Goal: Task Accomplishment & Management: Manage account settings

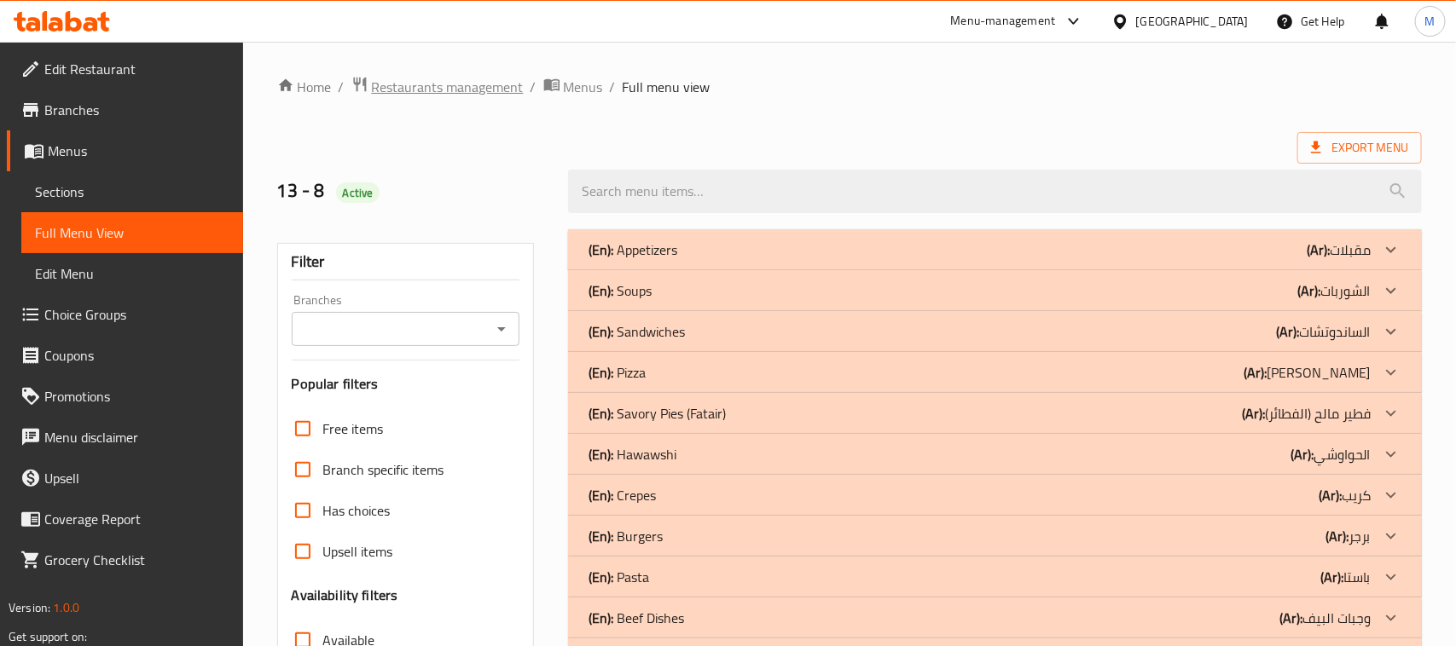
click at [467, 79] on span "Restaurants management" at bounding box center [448, 87] width 152 height 20
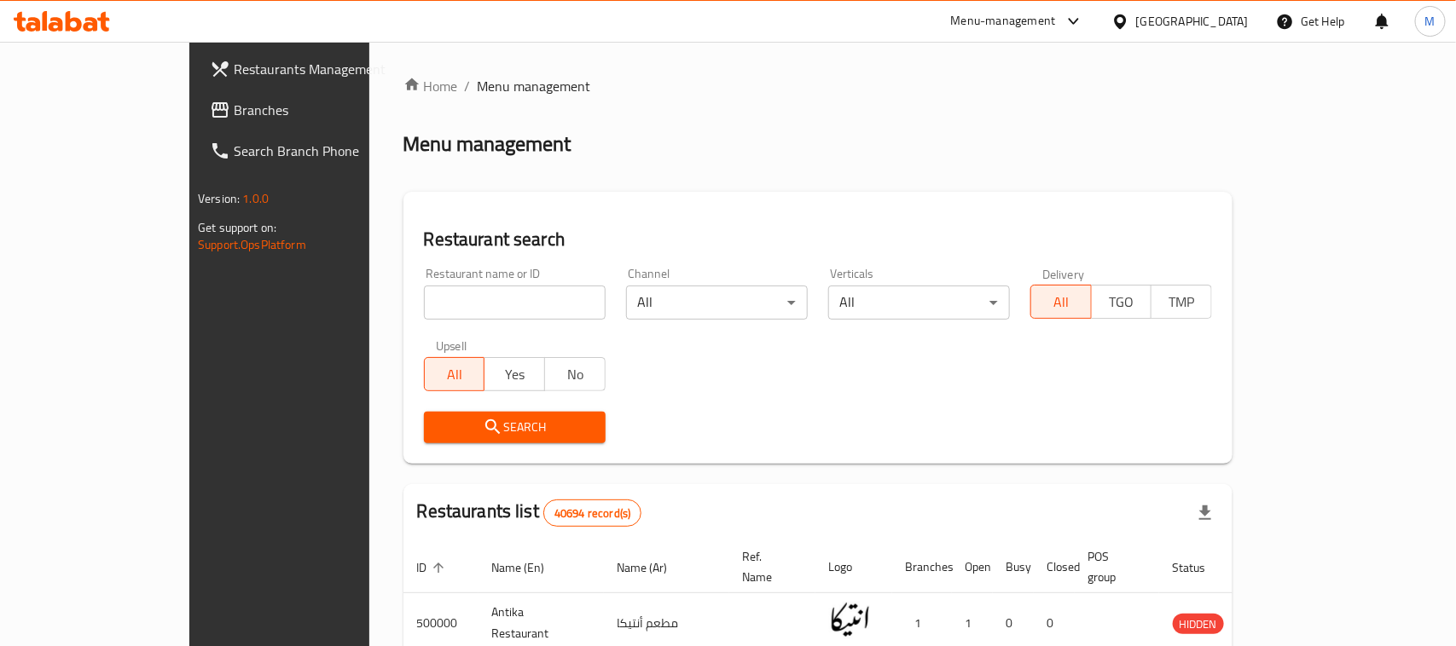
click at [424, 295] on input "search" at bounding box center [515, 303] width 182 height 34
paste input "G8 club"
type input "G8 club"
click button "Search" at bounding box center [515, 428] width 182 height 32
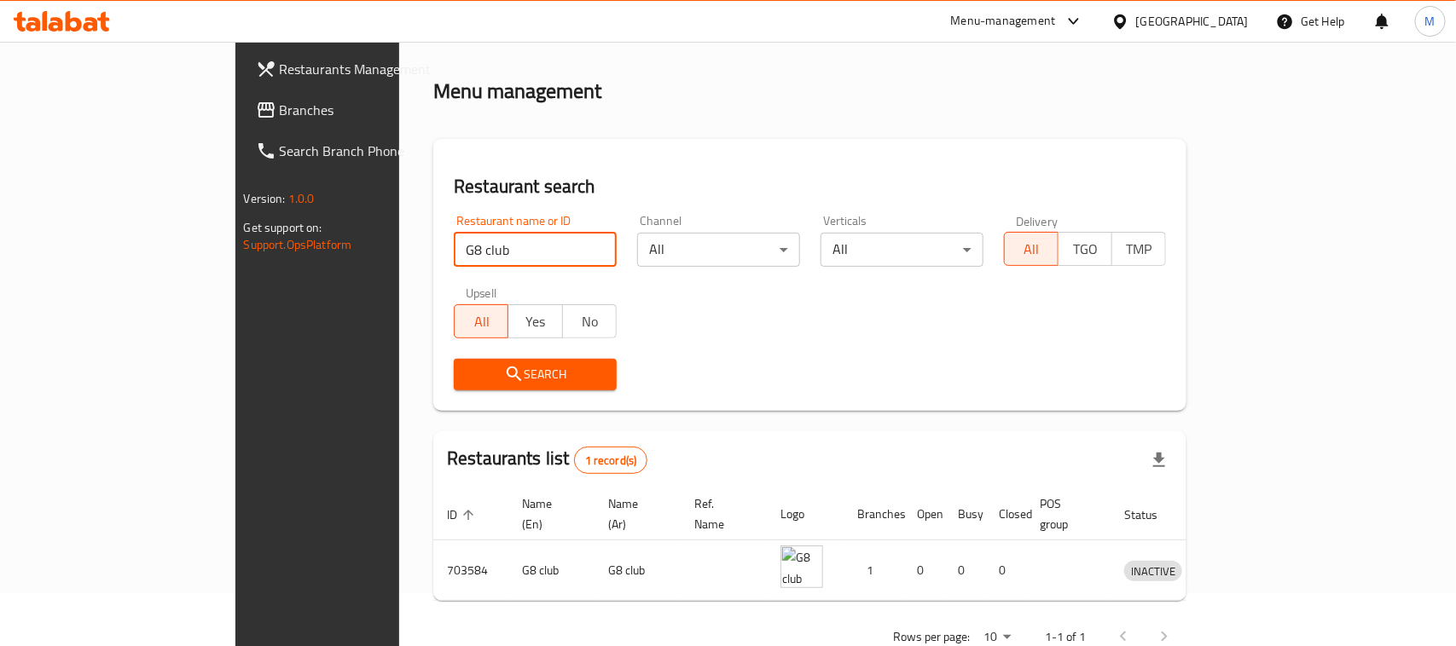
scroll to position [81, 0]
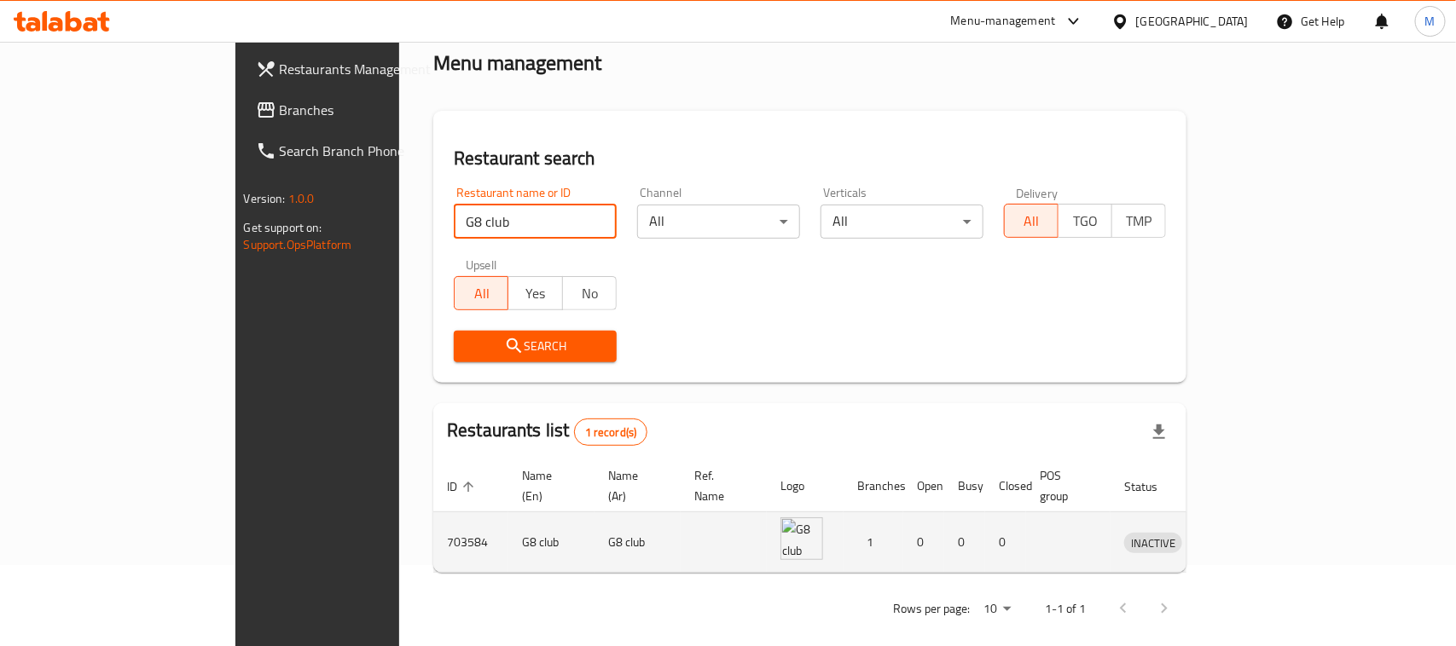
click at [1247, 532] on link "enhanced table" at bounding box center [1232, 542] width 32 height 20
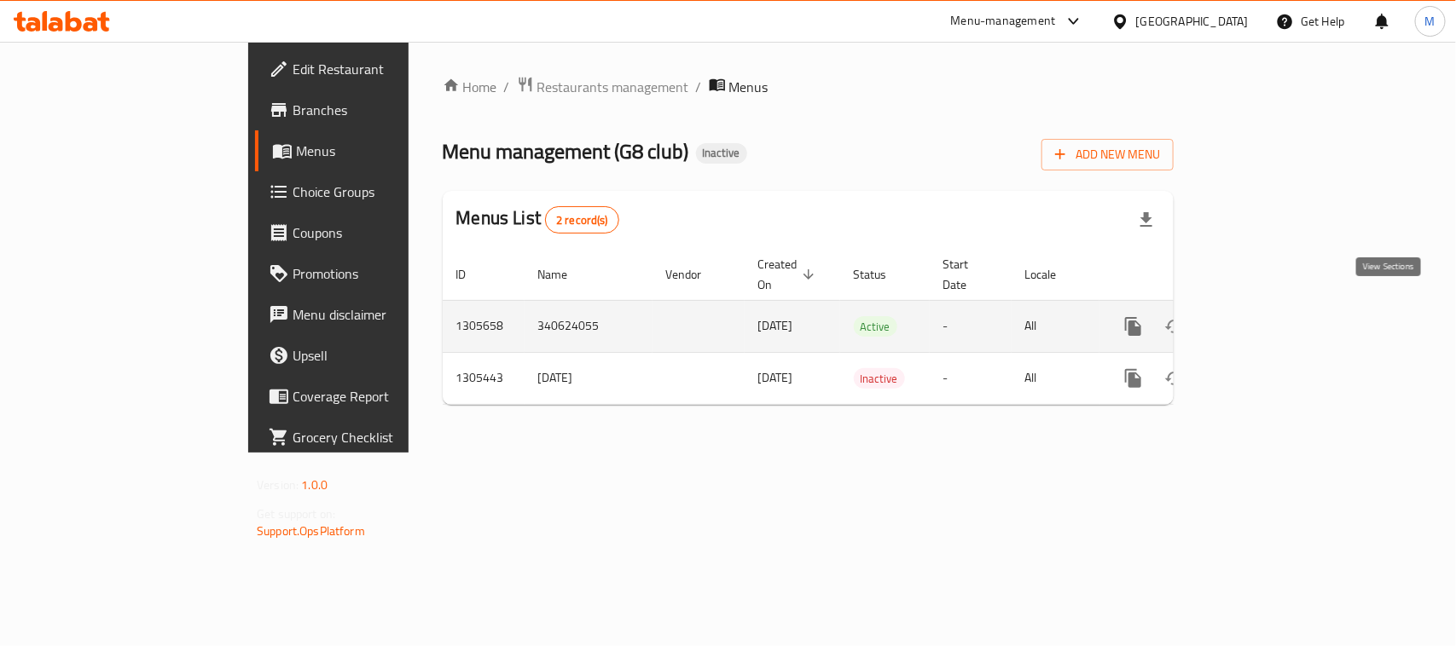
click at [1266, 317] on icon "enhanced table" at bounding box center [1256, 326] width 20 height 20
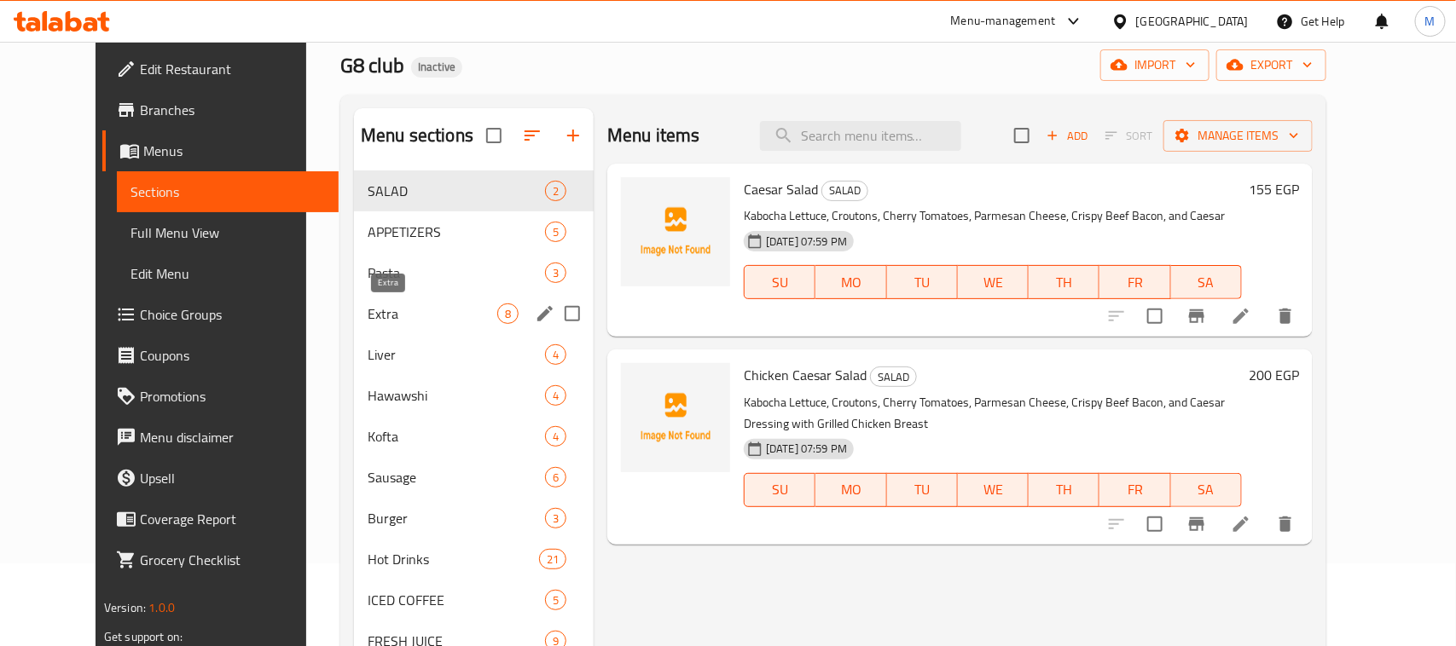
scroll to position [107, 0]
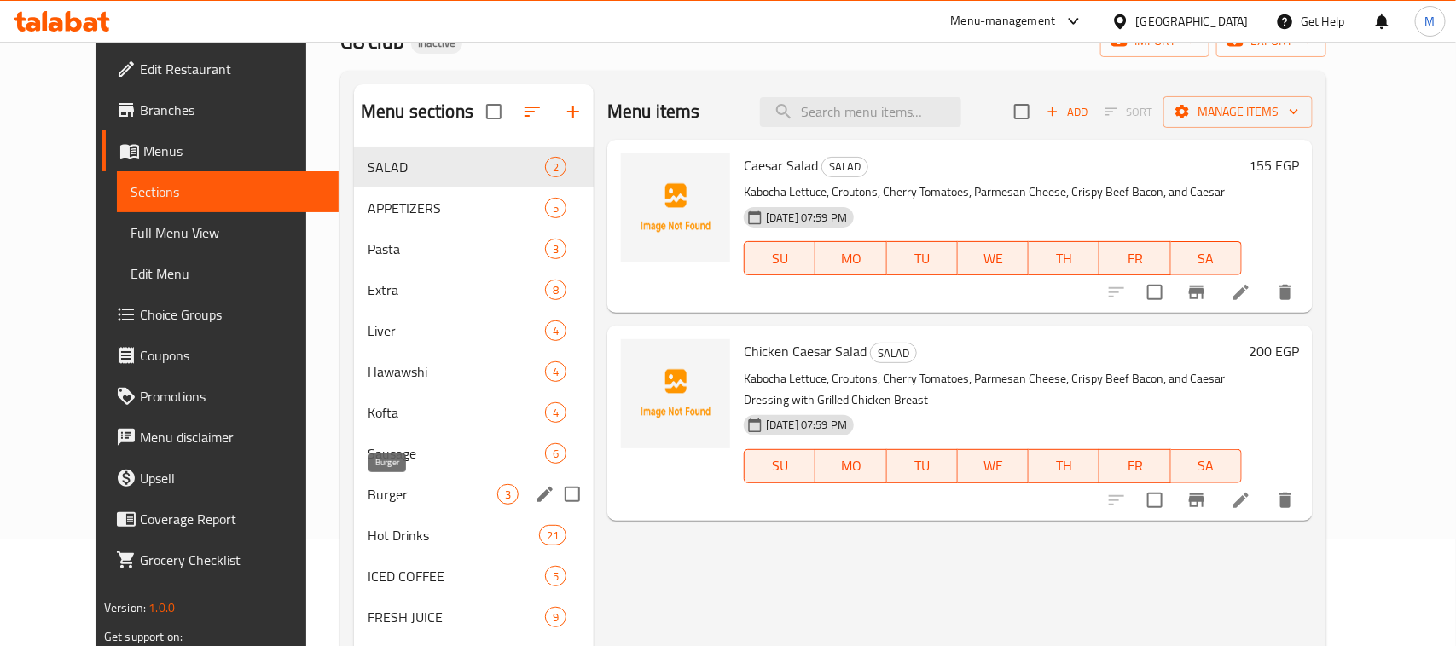
click at [377, 491] on span "Burger" at bounding box center [433, 494] width 130 height 20
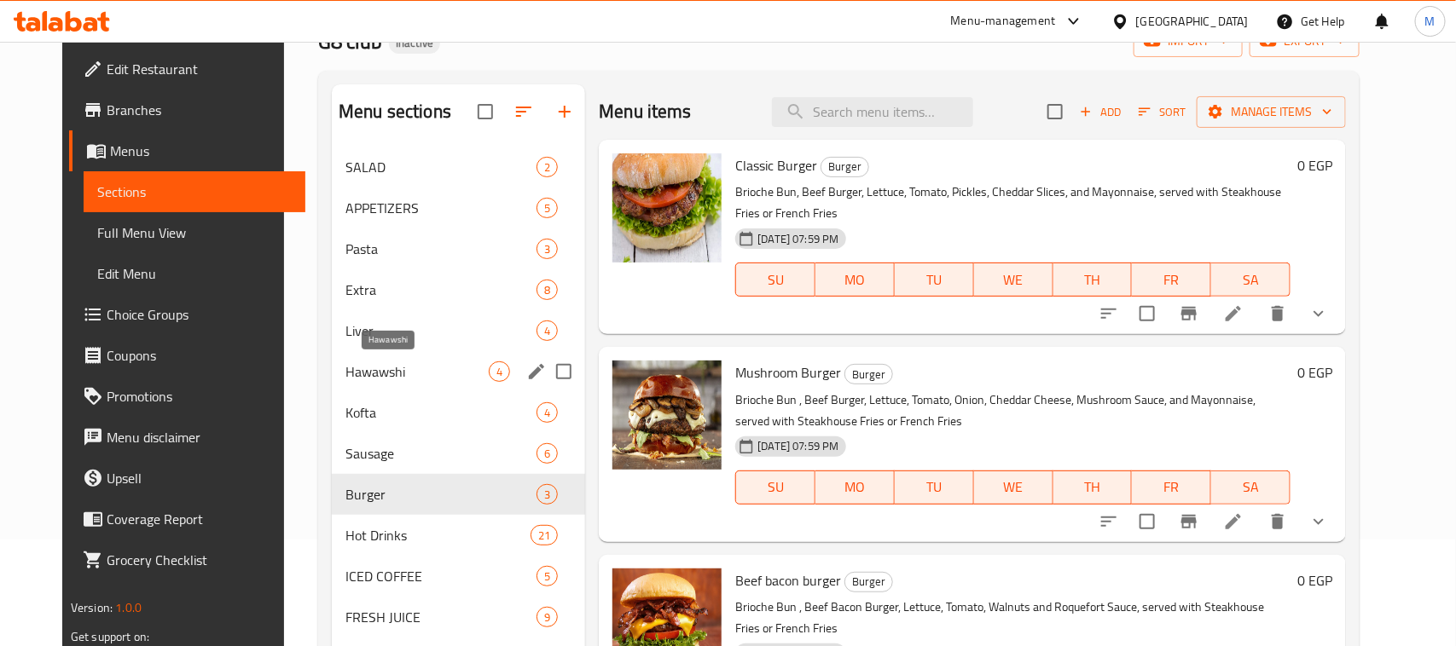
click at [375, 376] on span "Hawawshi" at bounding box center [416, 372] width 143 height 20
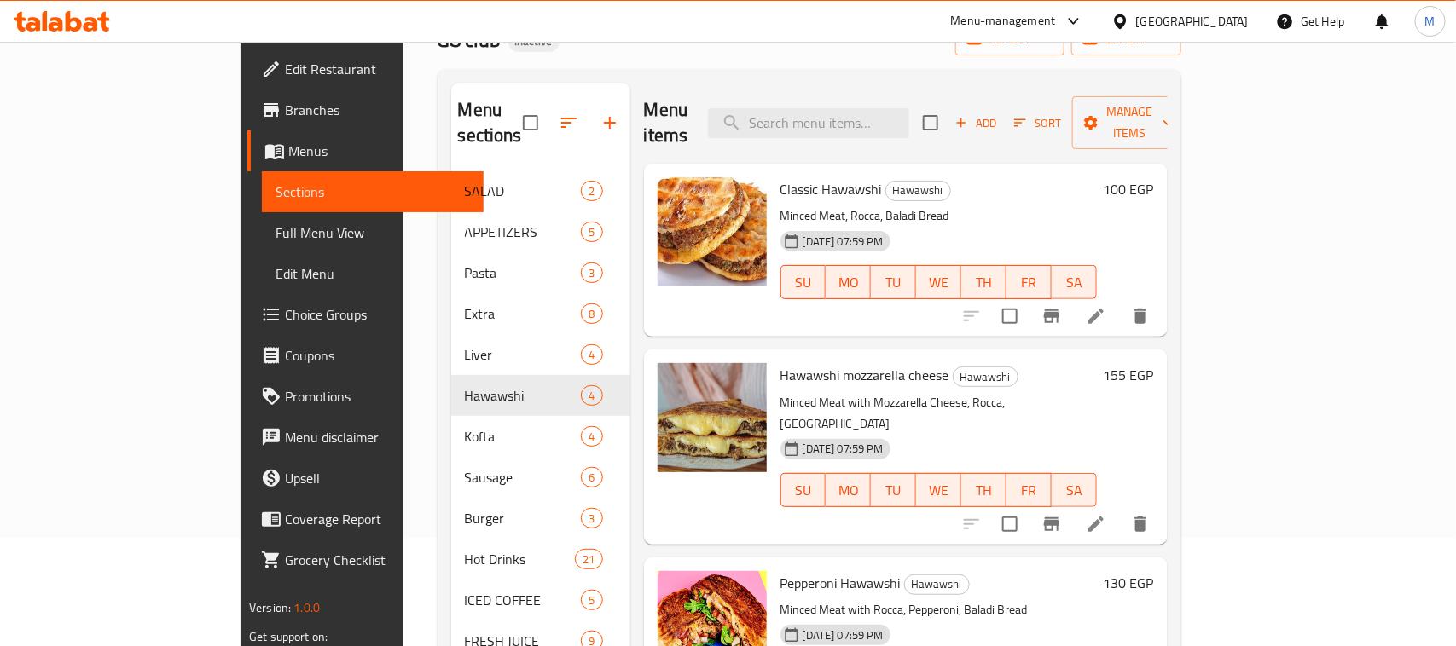
scroll to position [107, 0]
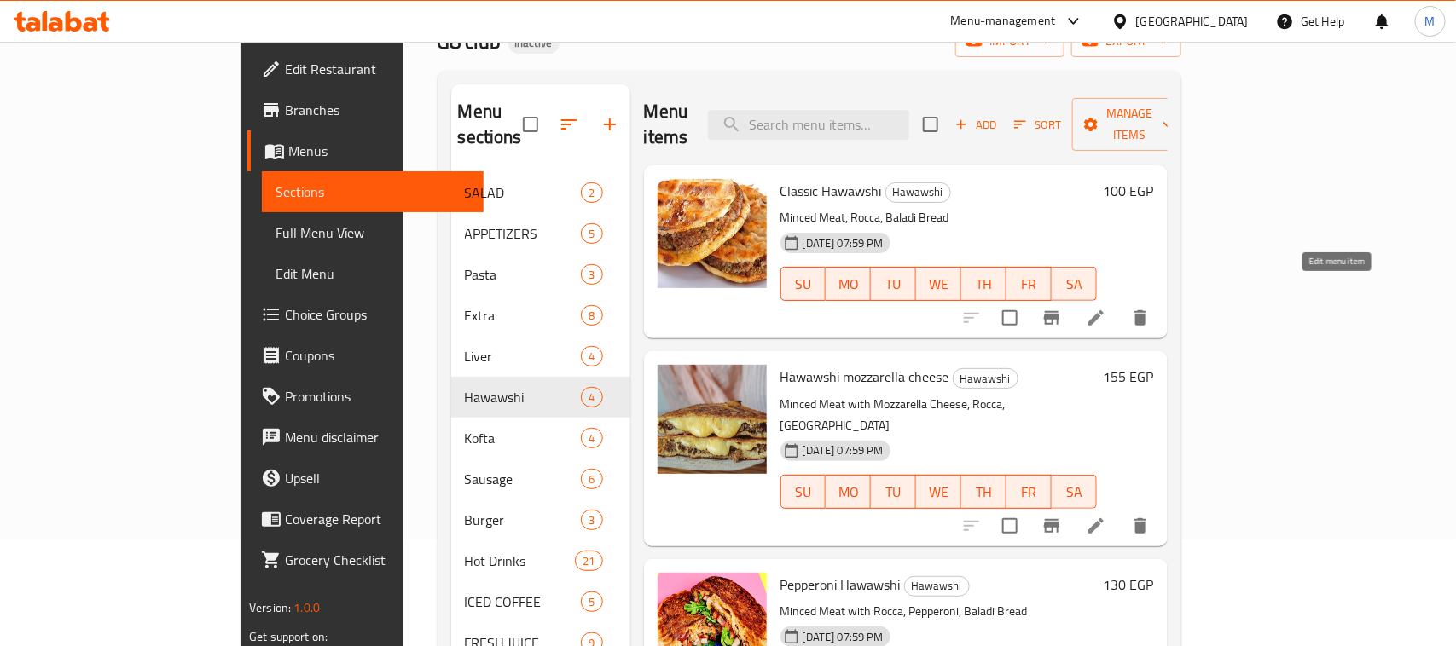
click at [1106, 308] on icon at bounding box center [1095, 318] width 20 height 20
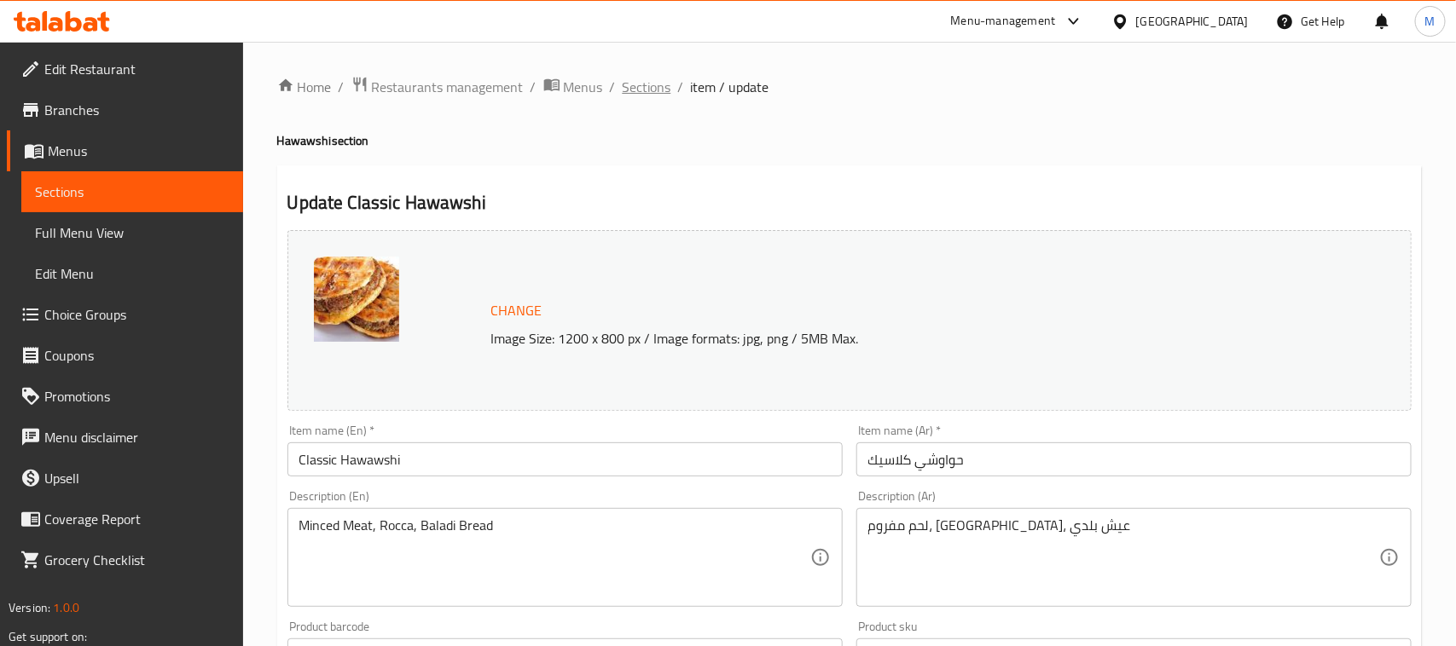
click at [657, 81] on span "Sections" at bounding box center [646, 87] width 49 height 20
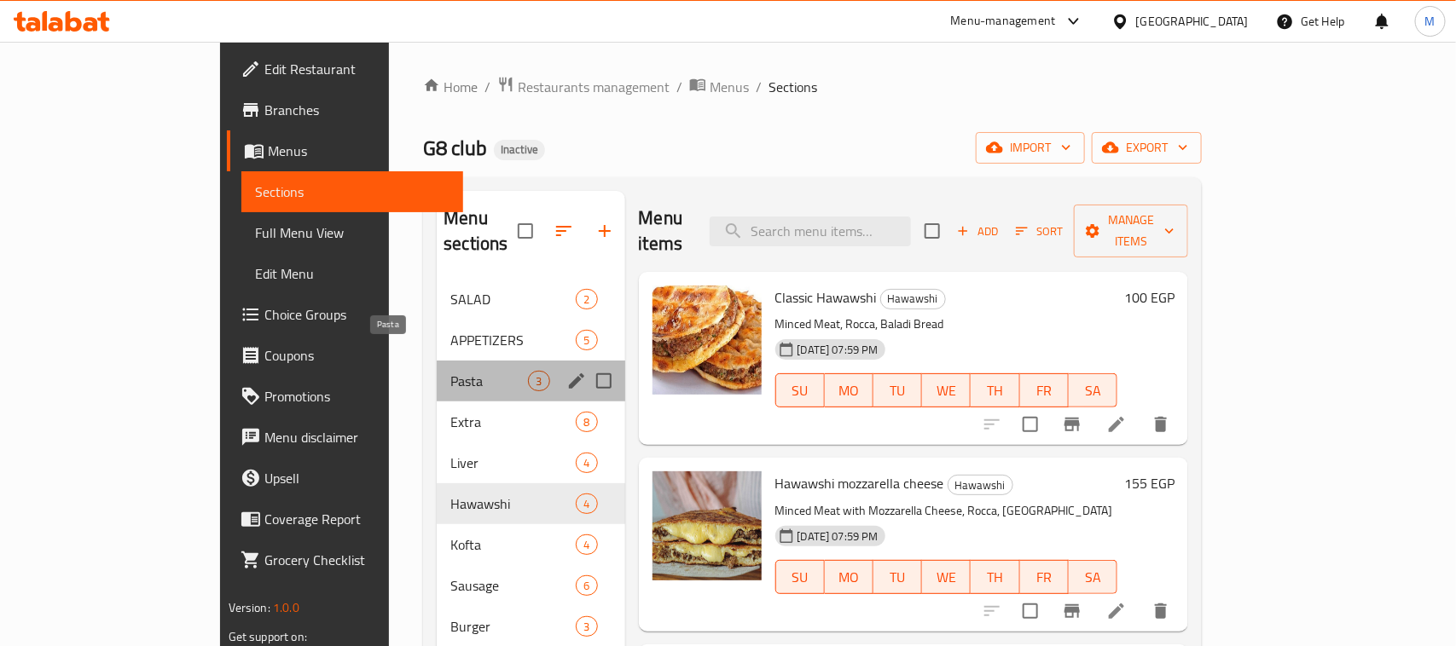
click at [450, 371] on span "Pasta" at bounding box center [489, 381] width 78 height 20
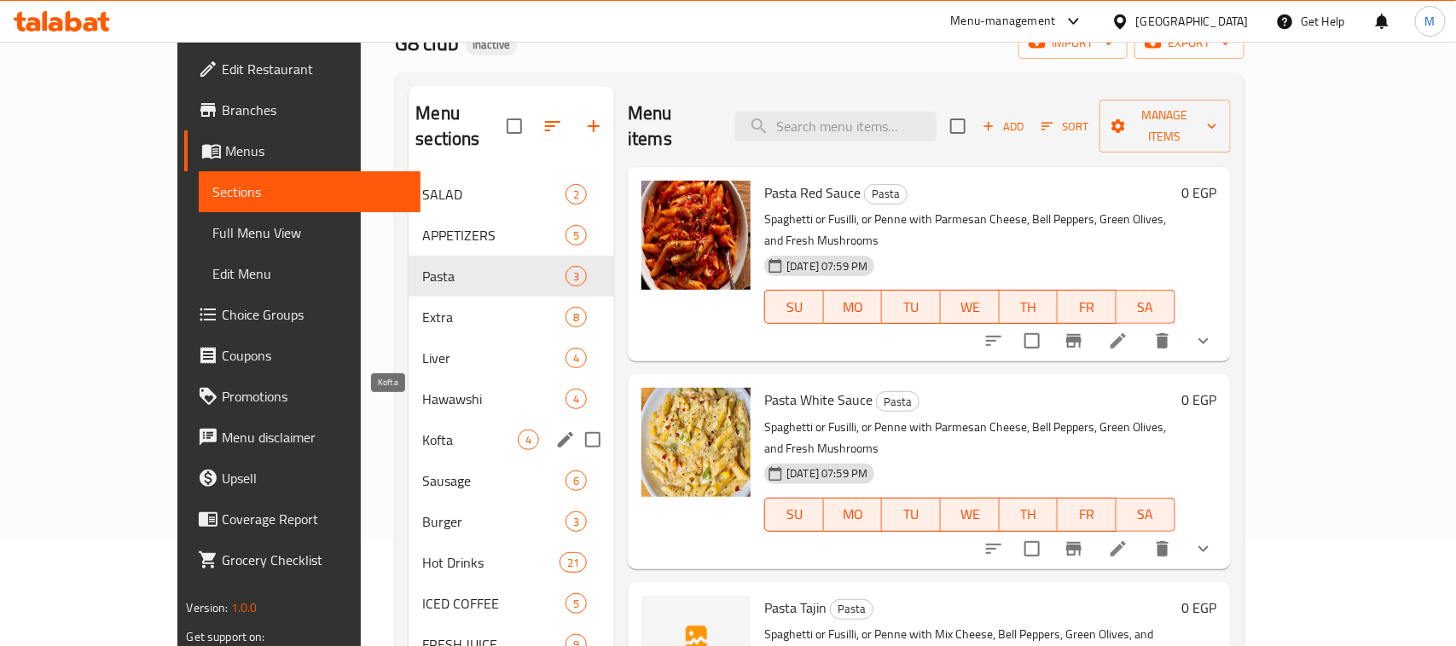
scroll to position [68, 0]
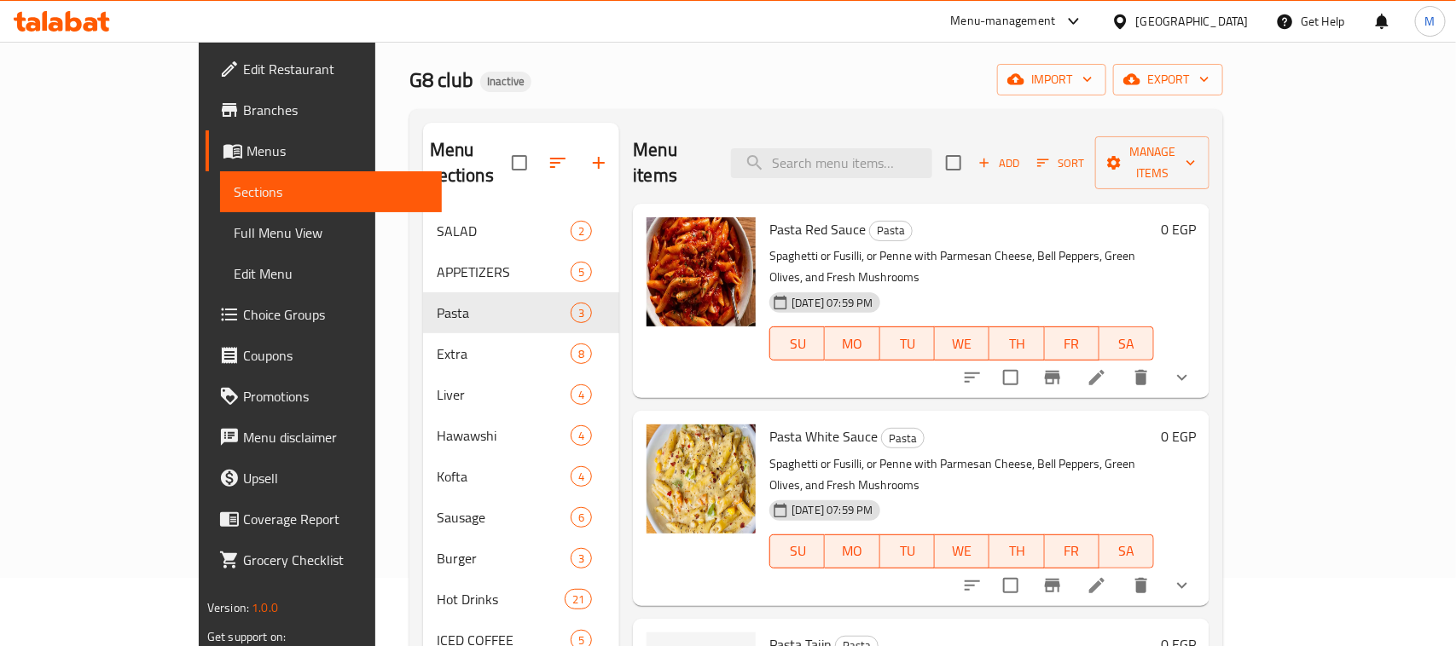
click at [910, 359] on div "Menu items Add Sort Manage items Pasta Red Sauce Pasta Spaghetti or Fusilli, or…" at bounding box center [914, 641] width 590 height 1036
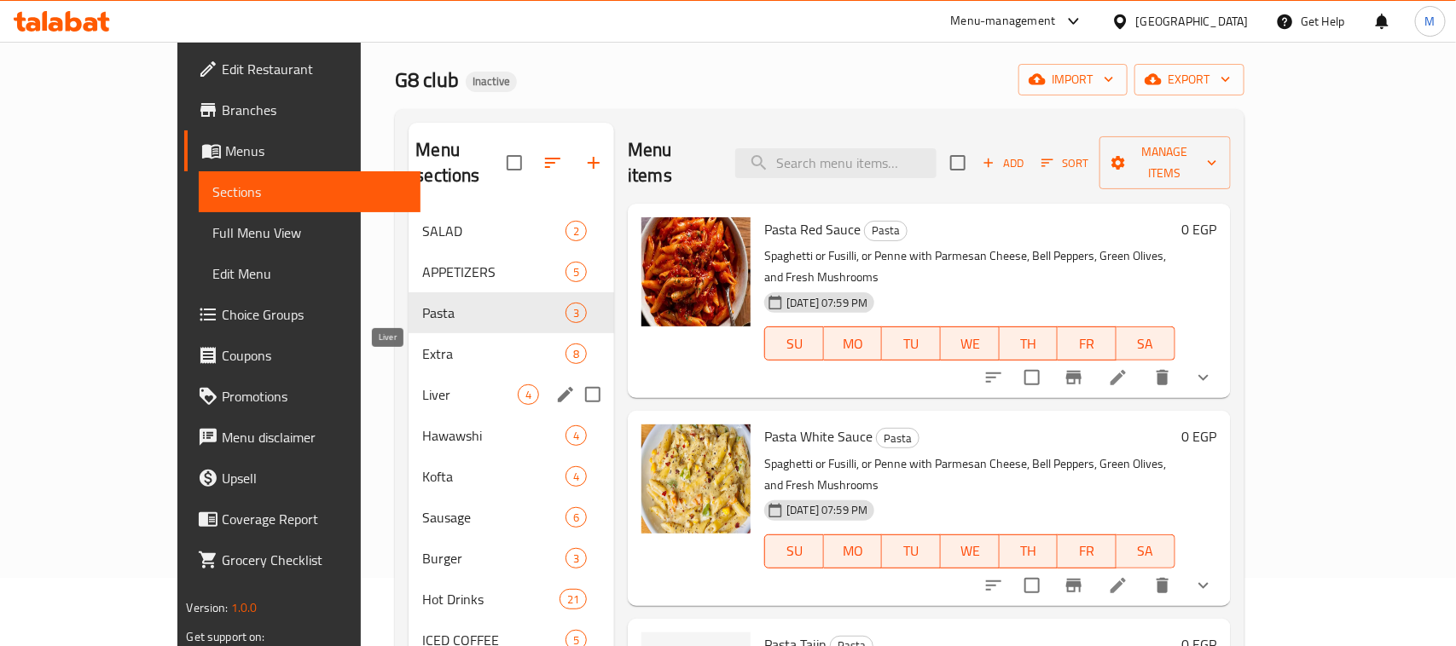
click at [422, 385] on span "Liver" at bounding box center [470, 395] width 96 height 20
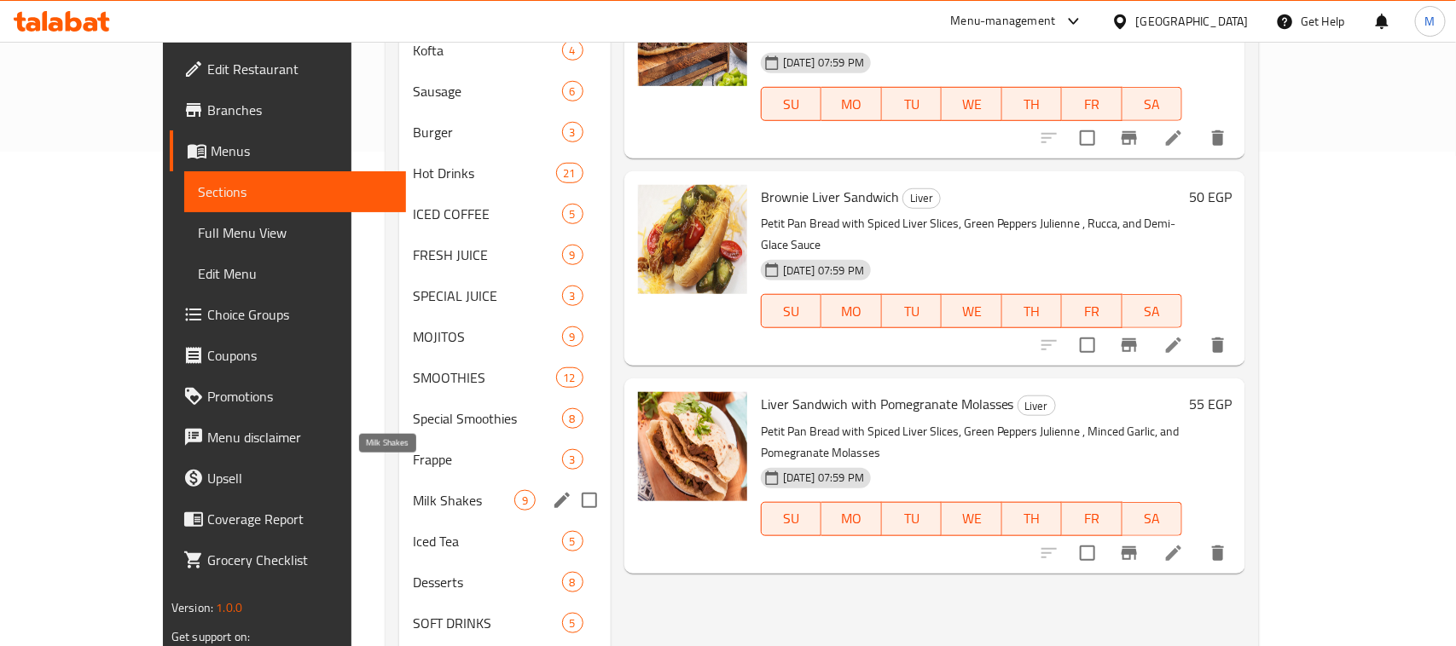
scroll to position [601, 0]
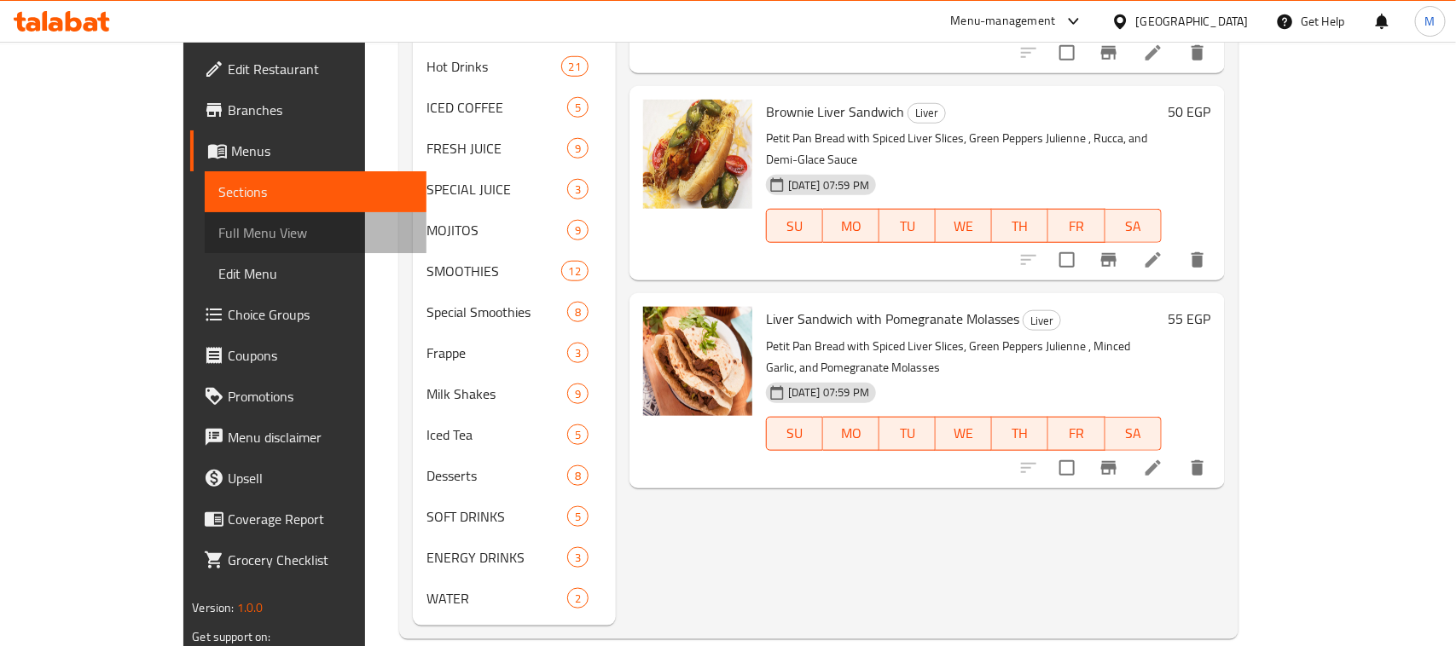
click at [218, 237] on span "Full Menu View" at bounding box center [315, 233] width 194 height 20
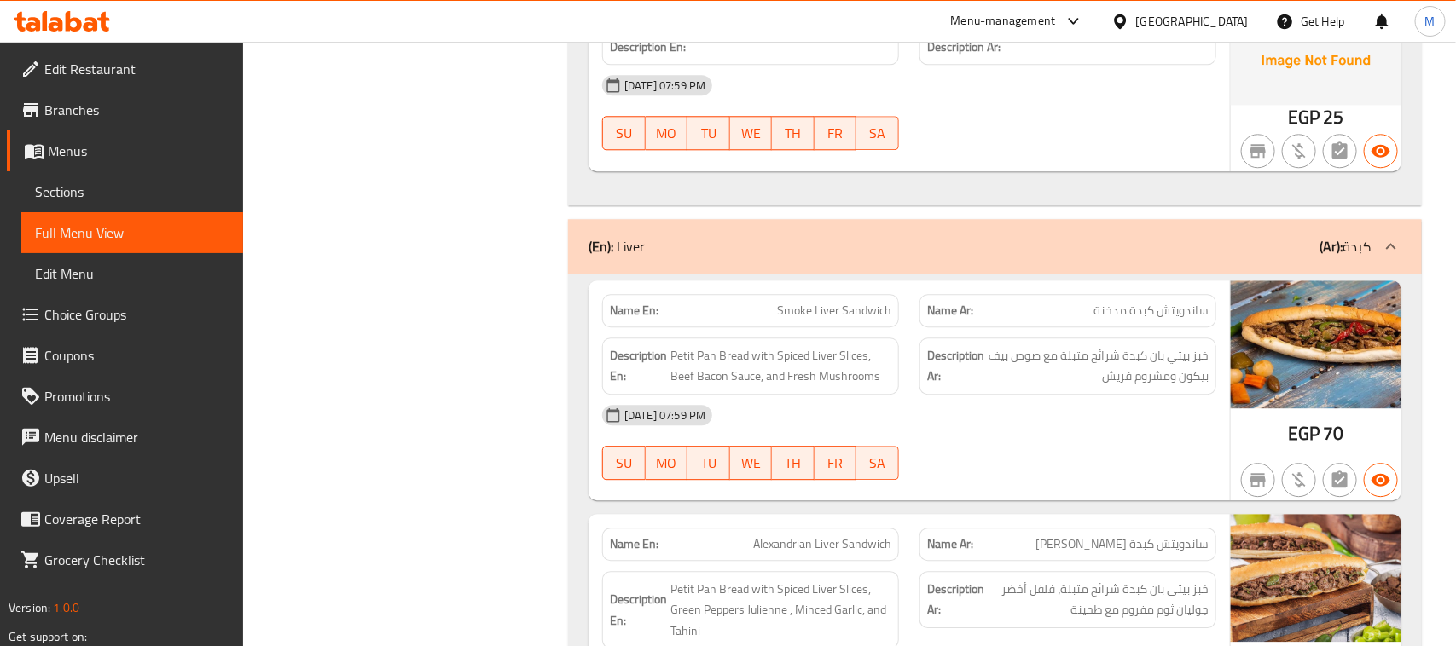
scroll to position [5589, 0]
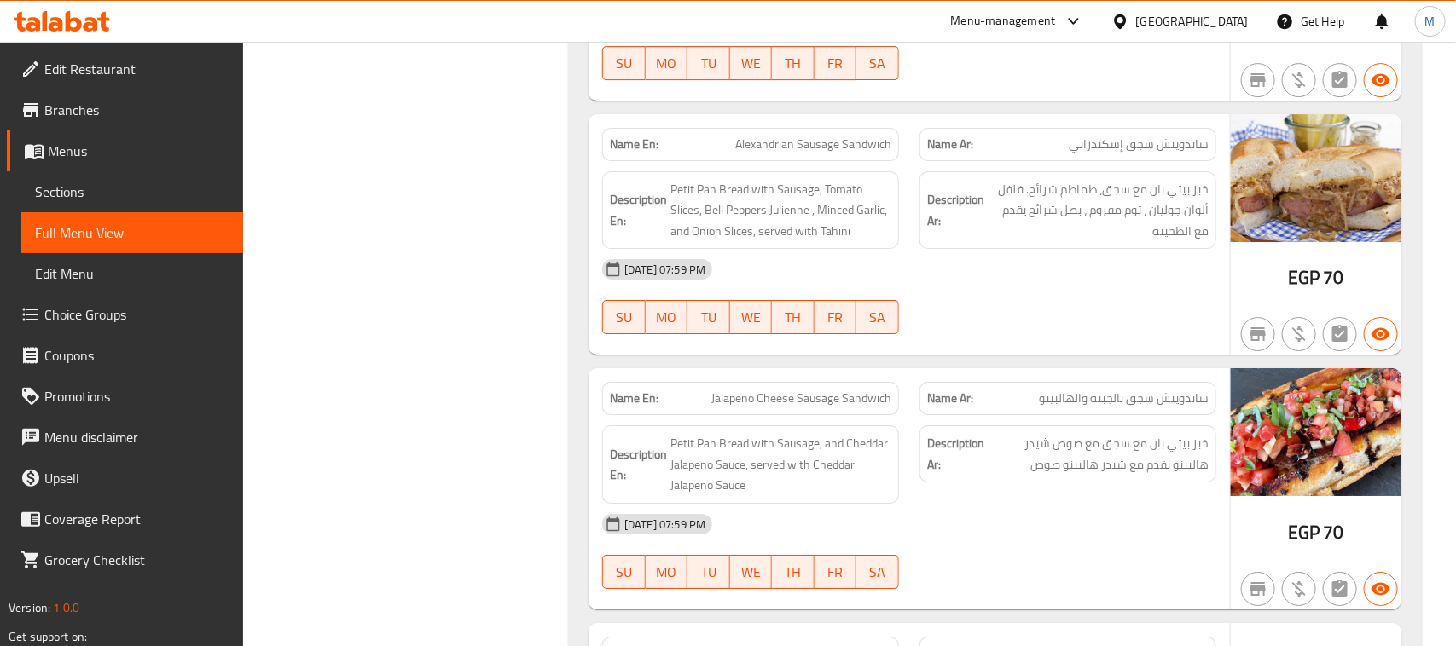
scroll to position [8504, 0]
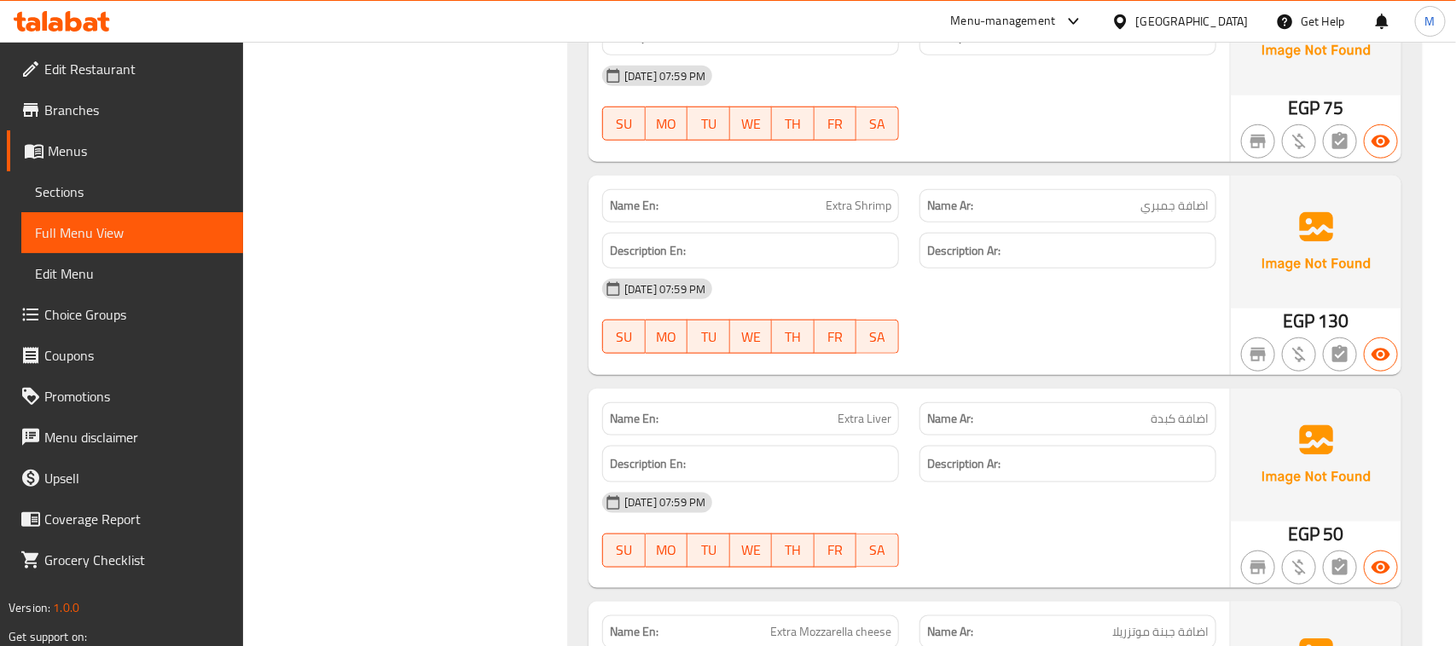
scroll to position [3575, 0]
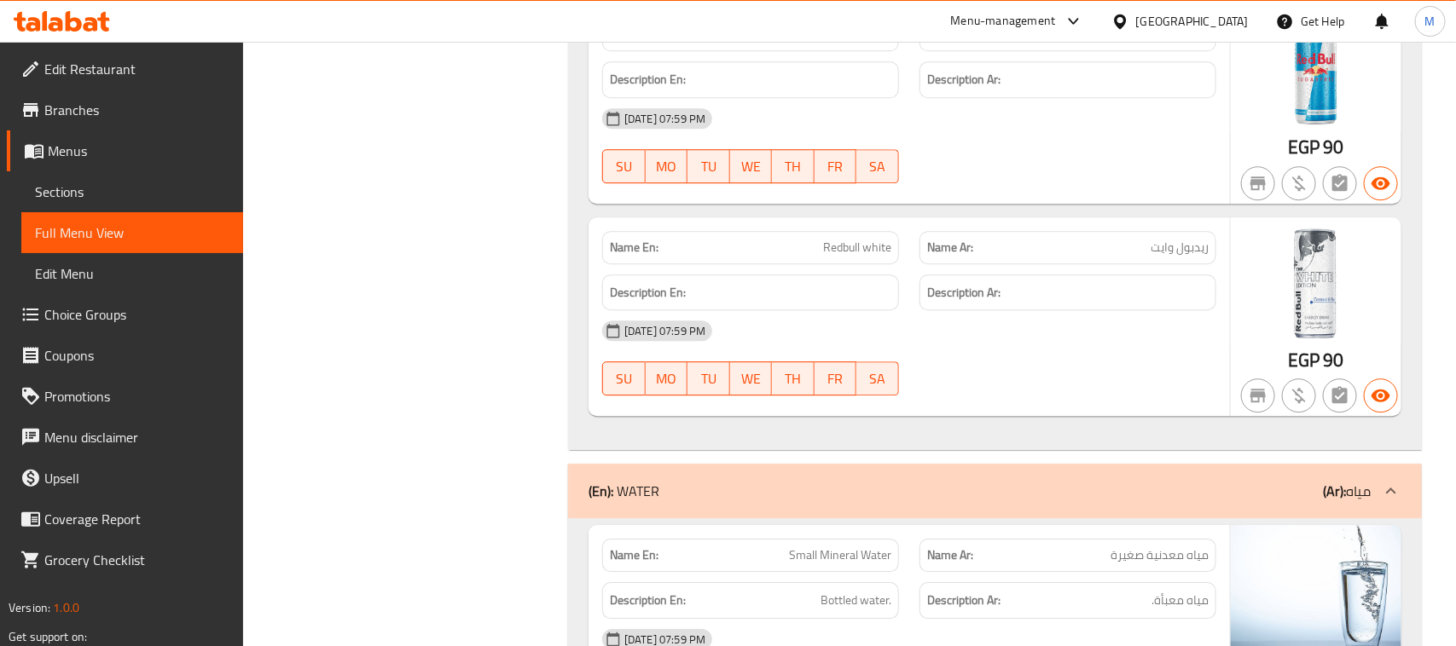
click at [136, 182] on span "Sections" at bounding box center [132, 192] width 194 height 20
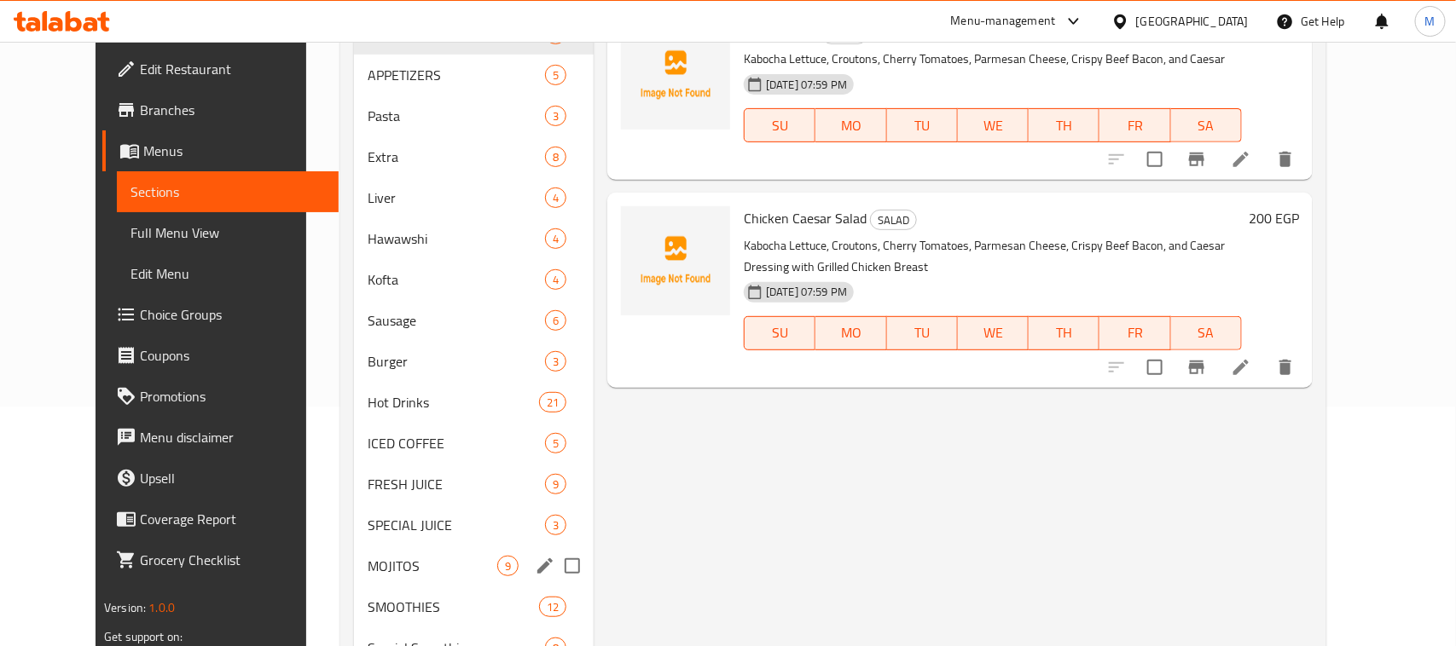
scroll to position [601, 0]
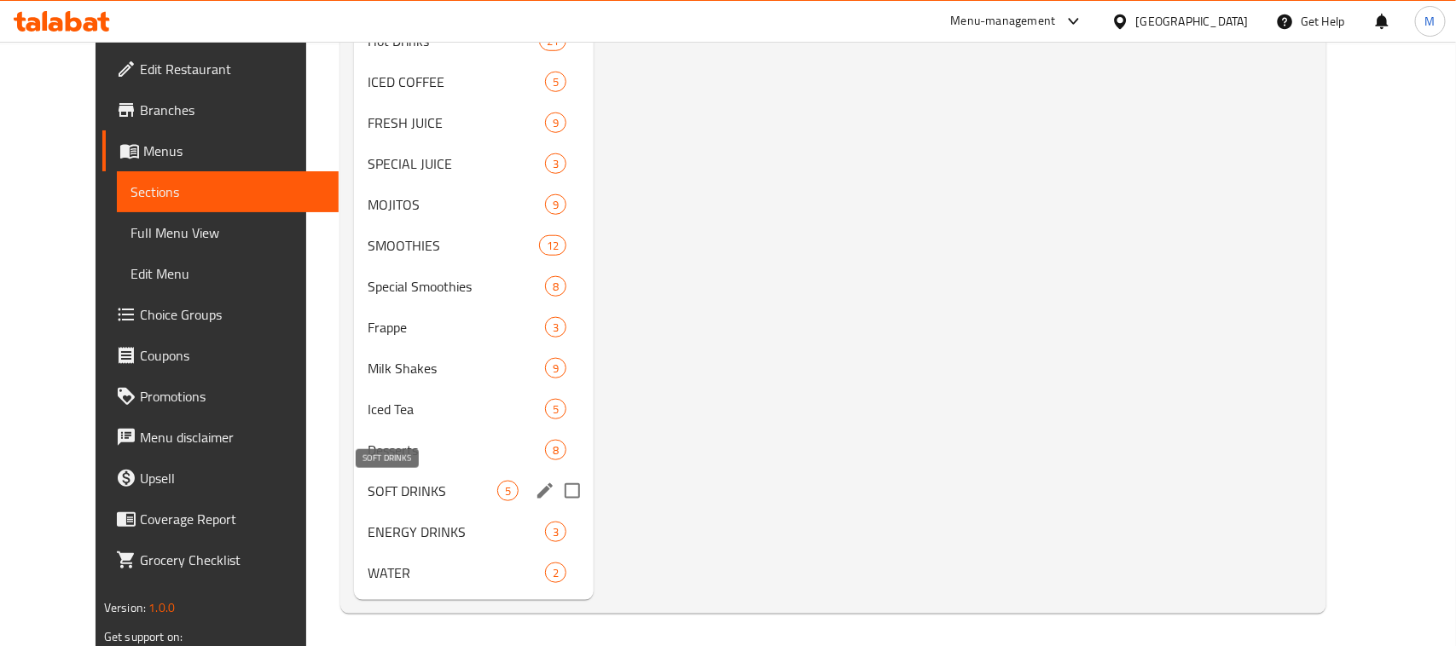
click at [368, 483] on span "SOFT DRINKS" at bounding box center [433, 491] width 130 height 20
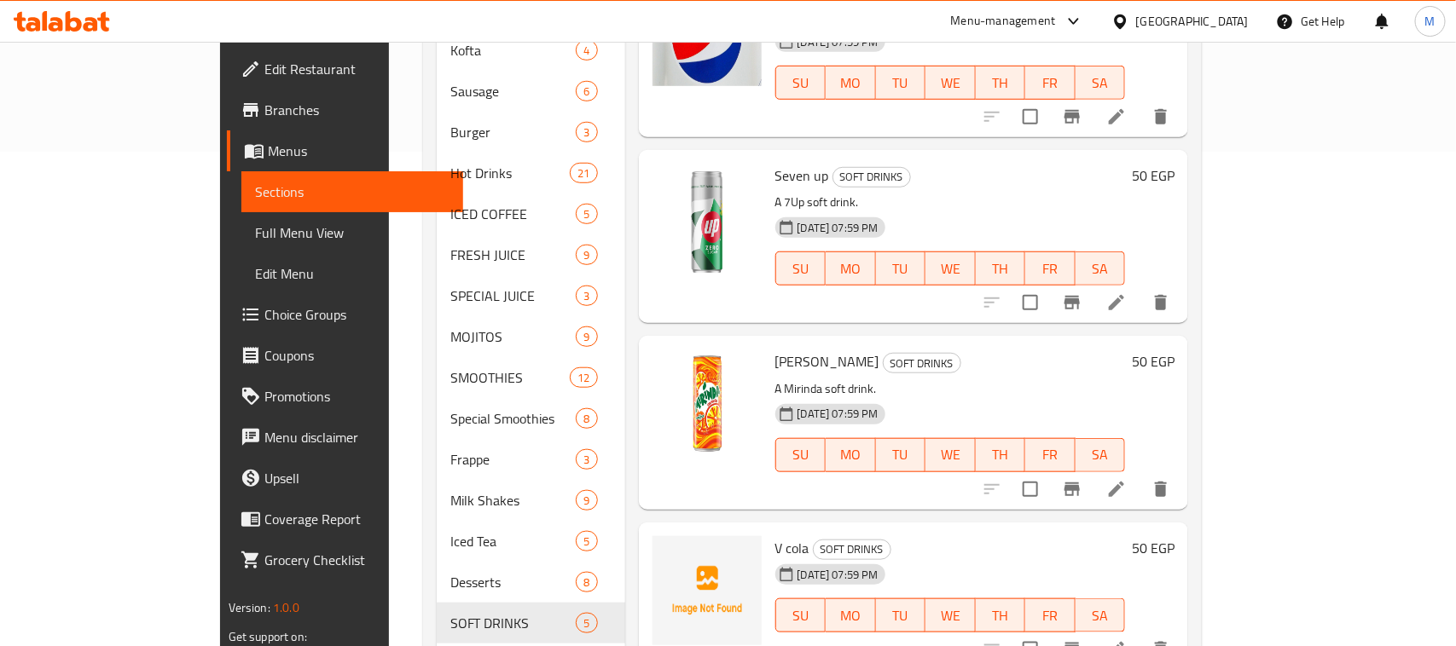
scroll to position [601, 0]
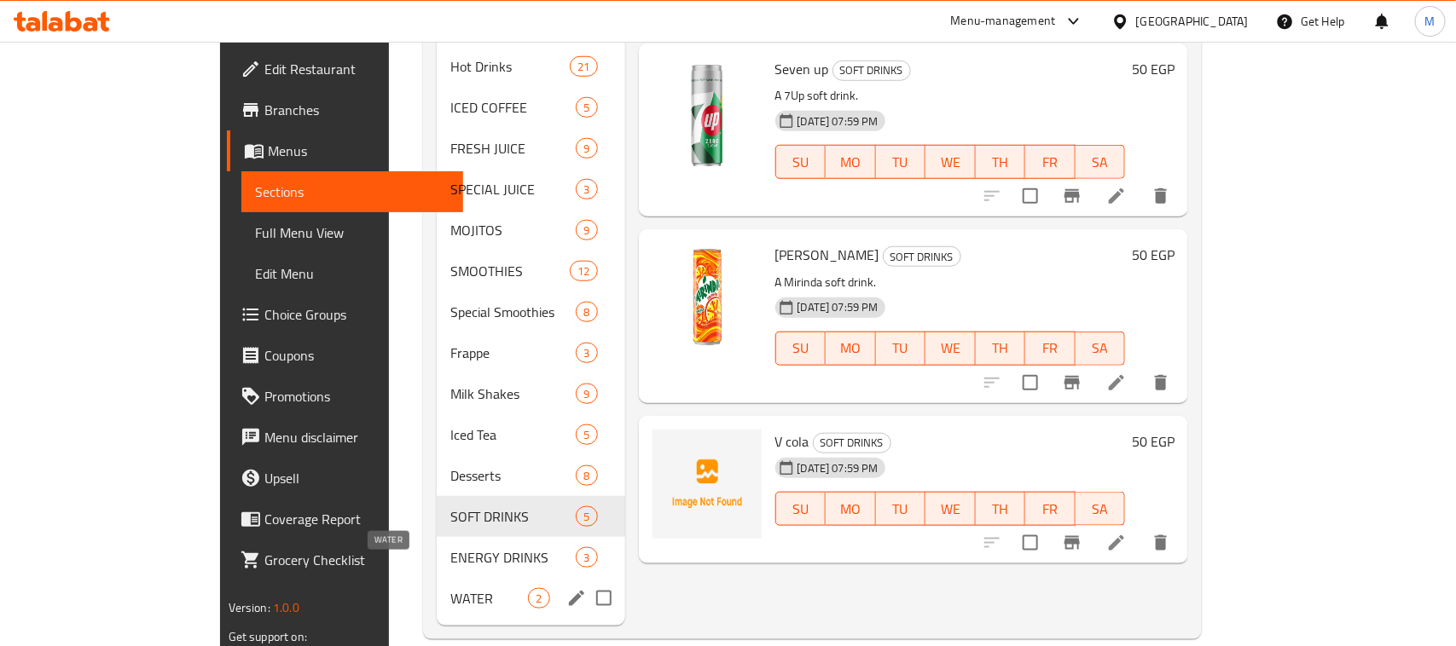
click at [450, 547] on span "ENERGY DRINKS" at bounding box center [512, 557] width 125 height 20
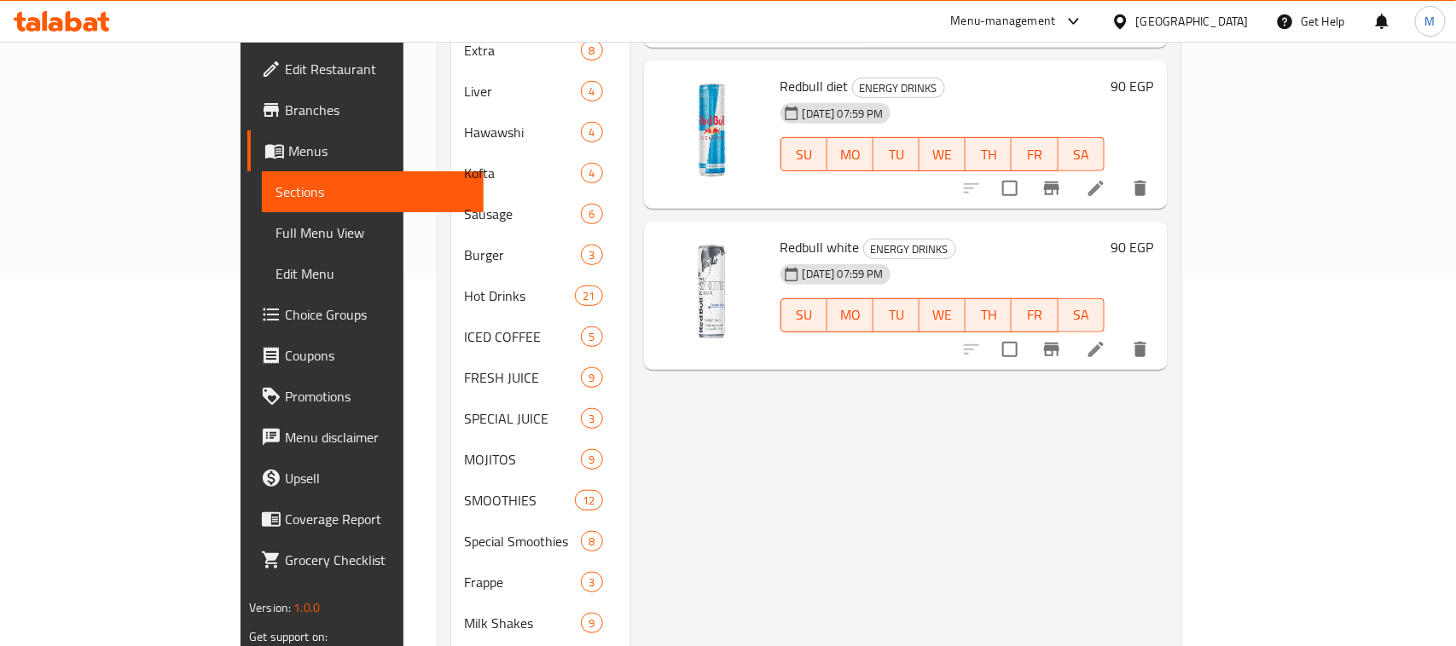
scroll to position [368, 0]
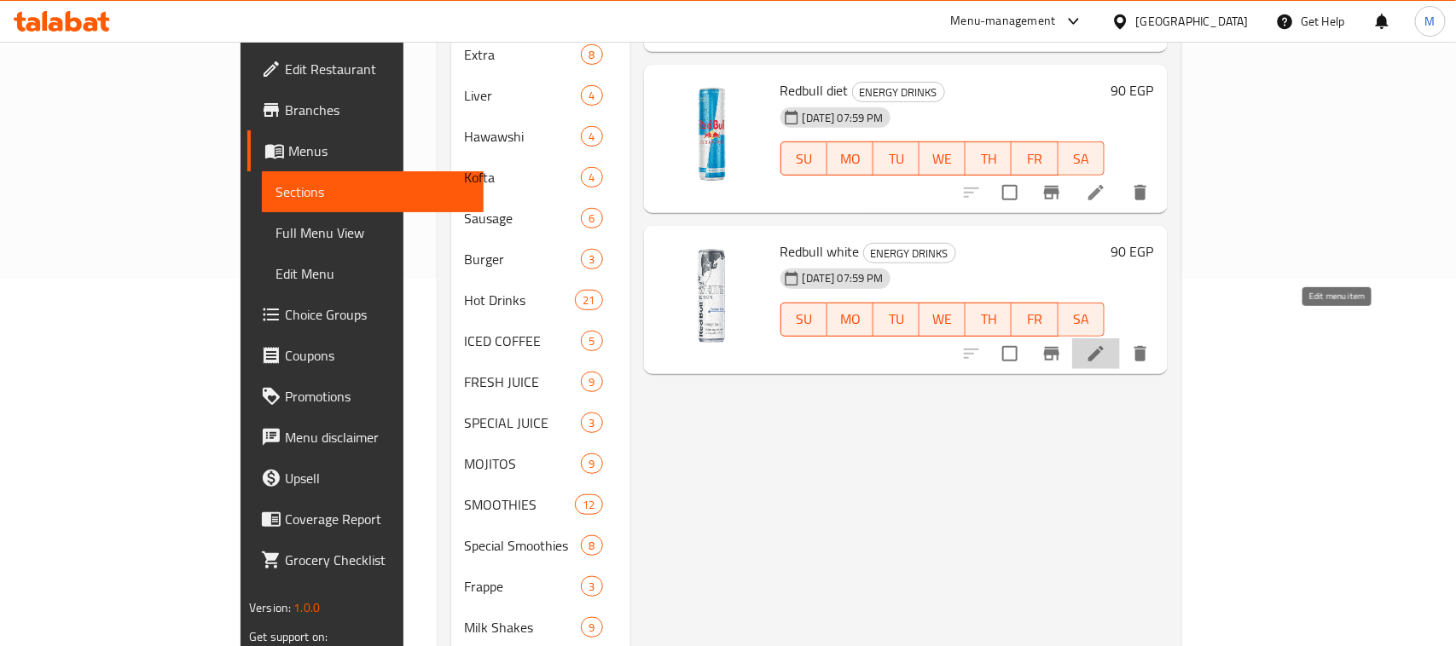
click at [1106, 344] on icon at bounding box center [1095, 354] width 20 height 20
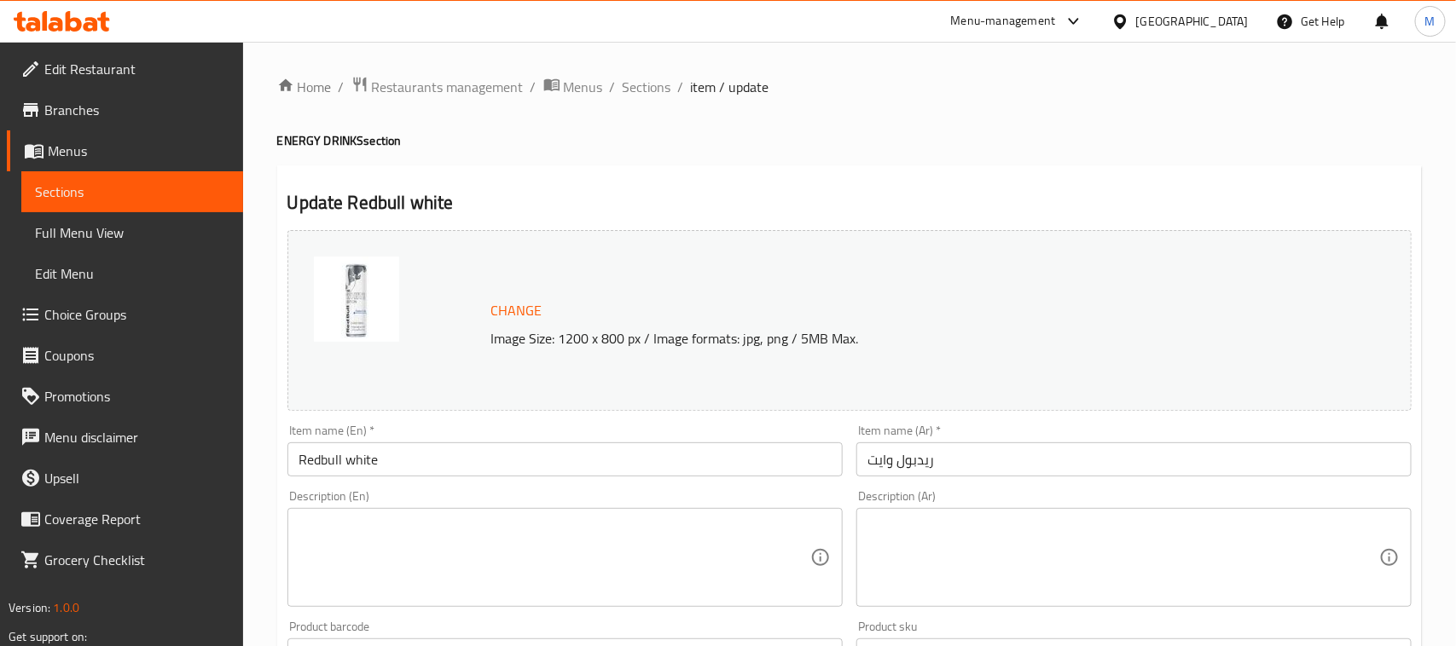
click at [442, 544] on textarea at bounding box center [554, 558] width 511 height 81
paste textarea "A white-colored Red Bull energy drink."
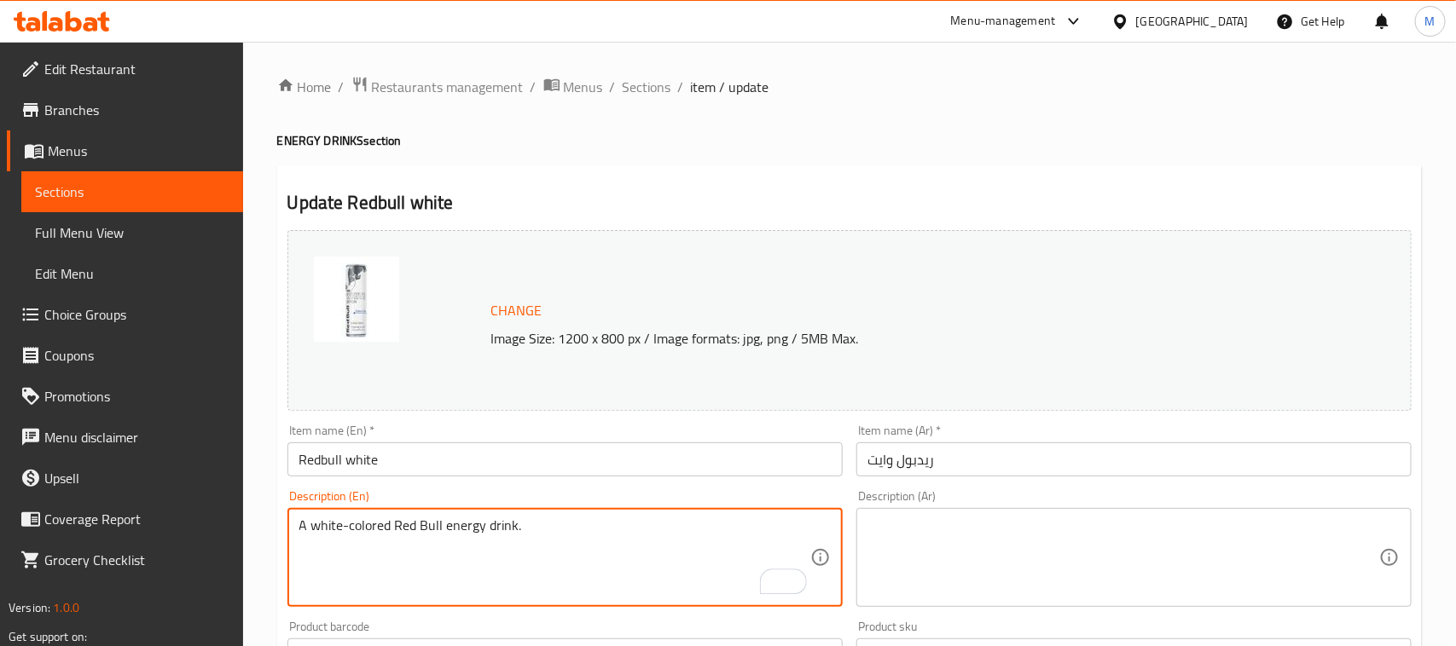
type textarea "A white-colored Red Bull energy drink."
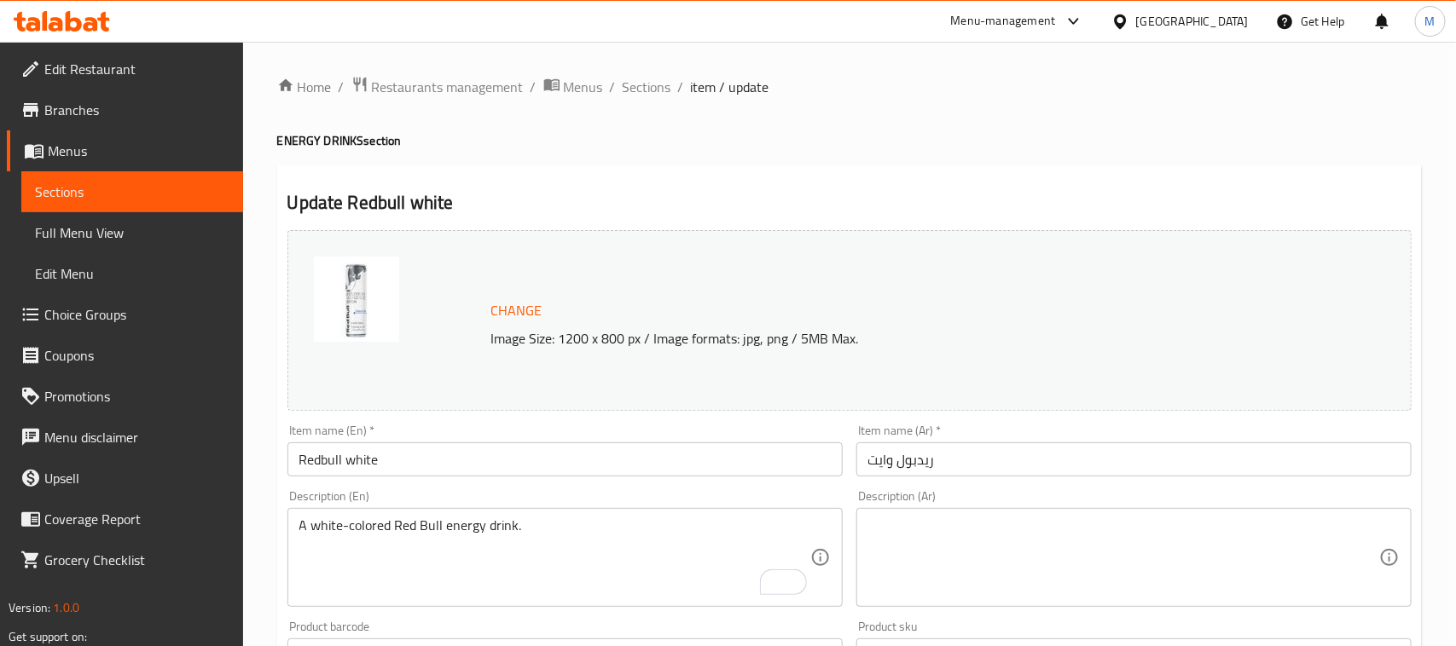
click at [1202, 576] on textarea at bounding box center [1123, 558] width 511 height 81
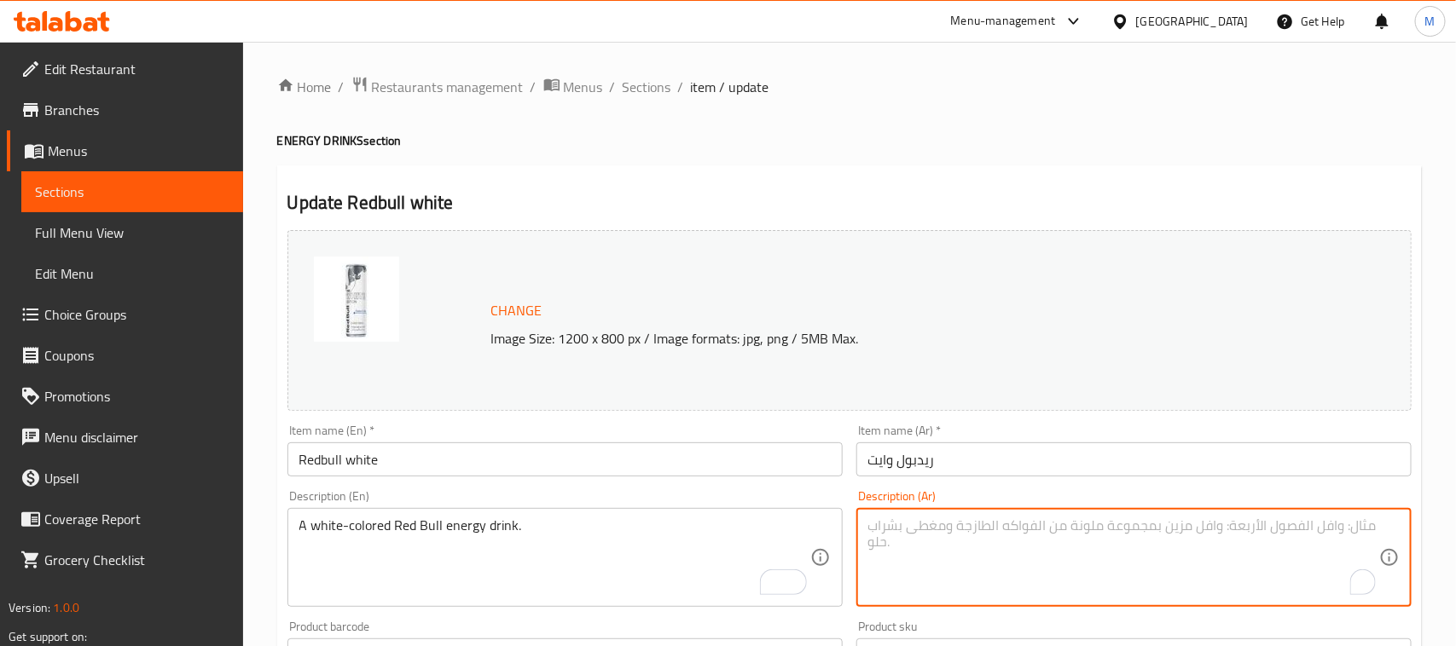
paste textarea "مشروب طاقة ريد بول أبيض."
type textarea "مشروب طاقة ريد بول أبيض."
click at [620, 466] on input "Redbull white" at bounding box center [564, 460] width 555 height 34
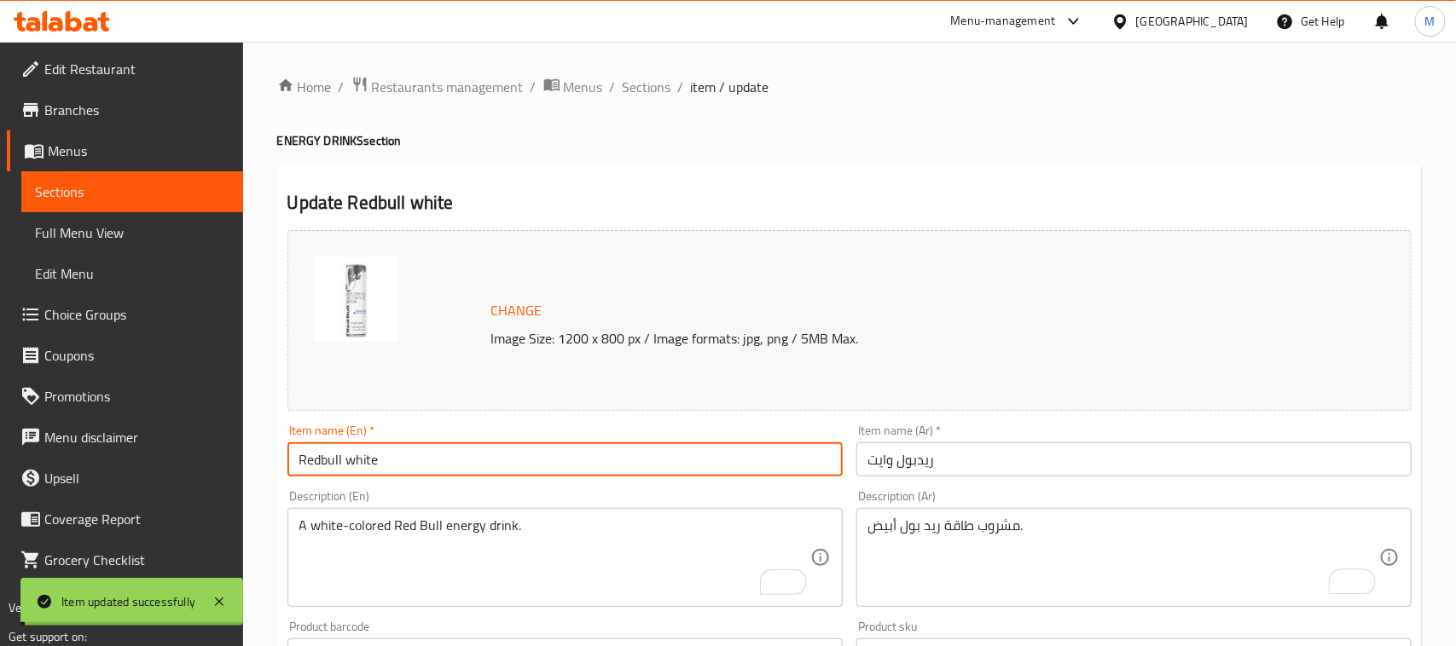
click at [637, 81] on span "Sections" at bounding box center [646, 87] width 49 height 20
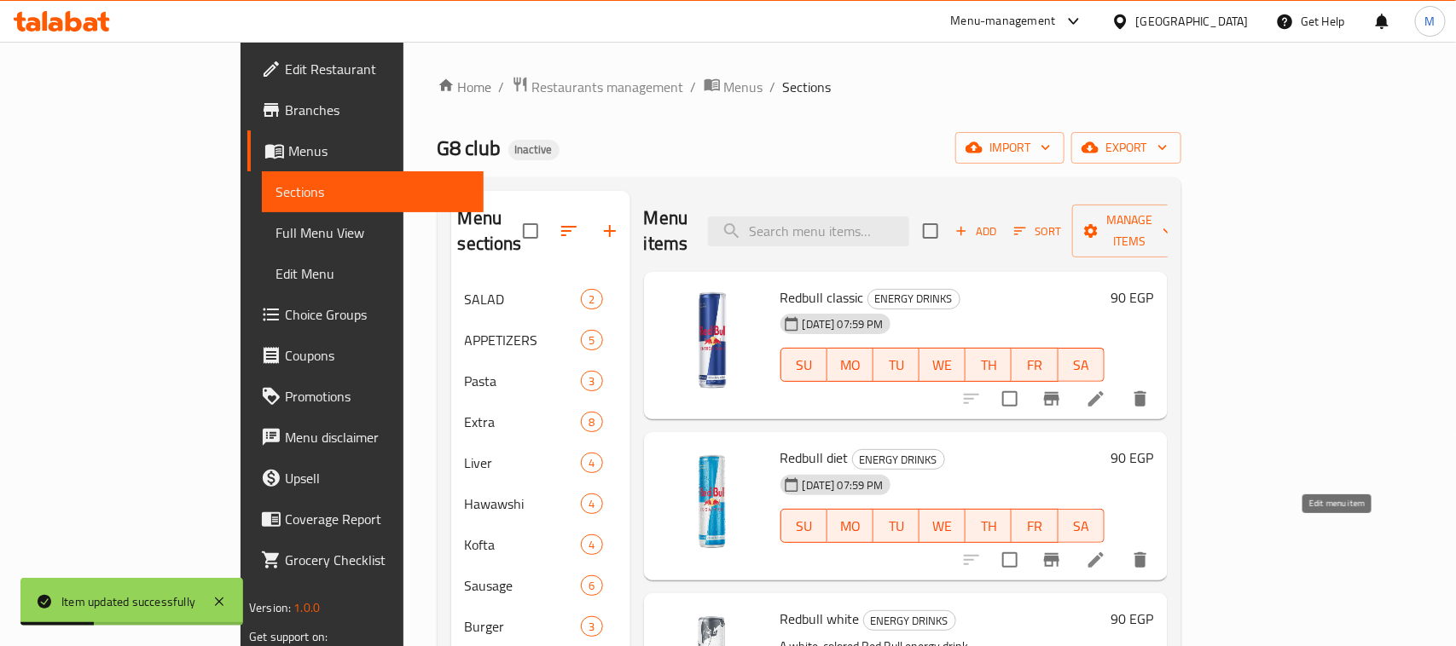
click at [1106, 550] on icon at bounding box center [1095, 560] width 20 height 20
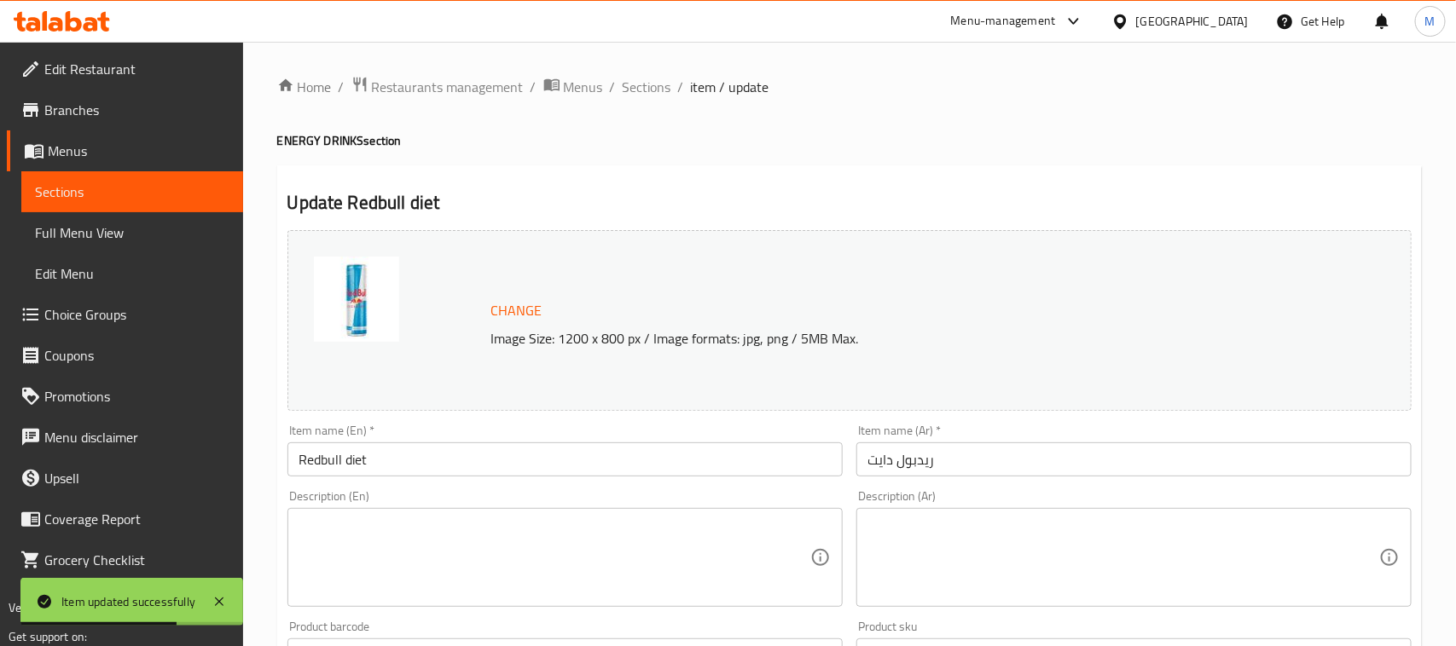
click at [450, 544] on textarea at bounding box center [554, 558] width 511 height 81
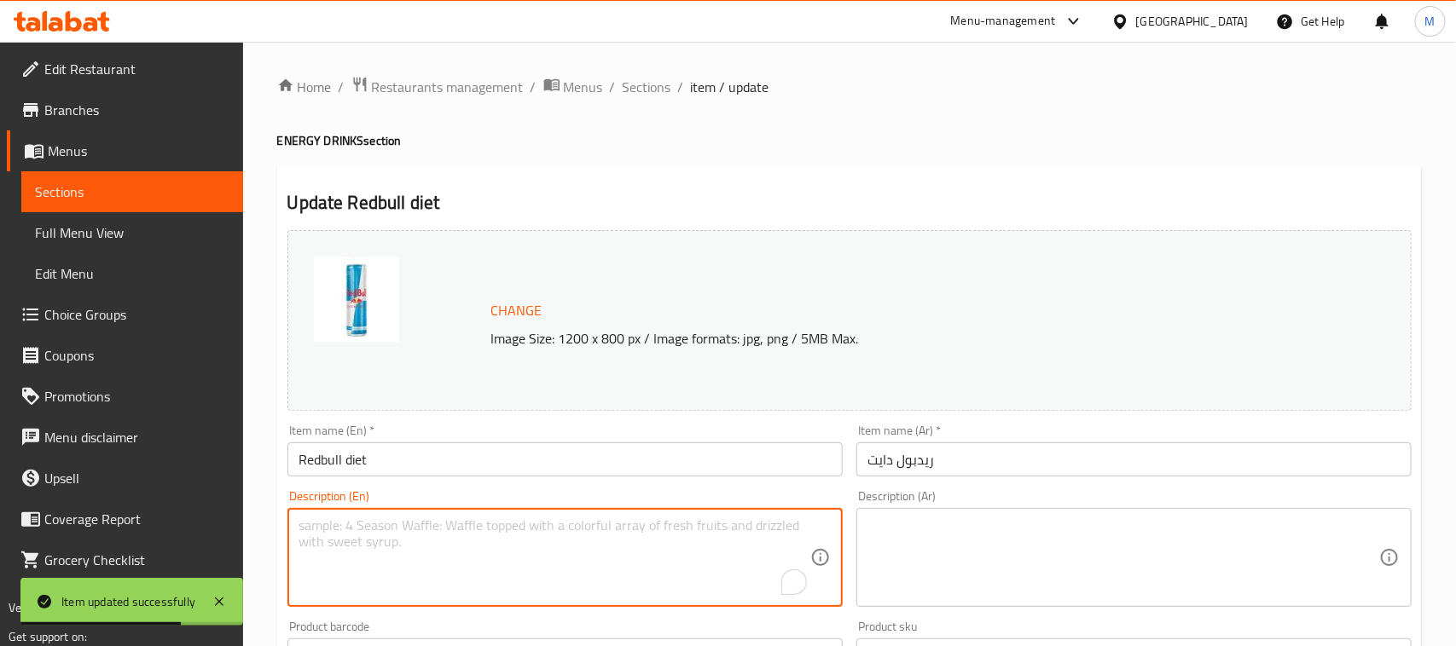
paste textarea "A diet Red Bull energy drink."
type textarea "A diet Red Bull energy drink."
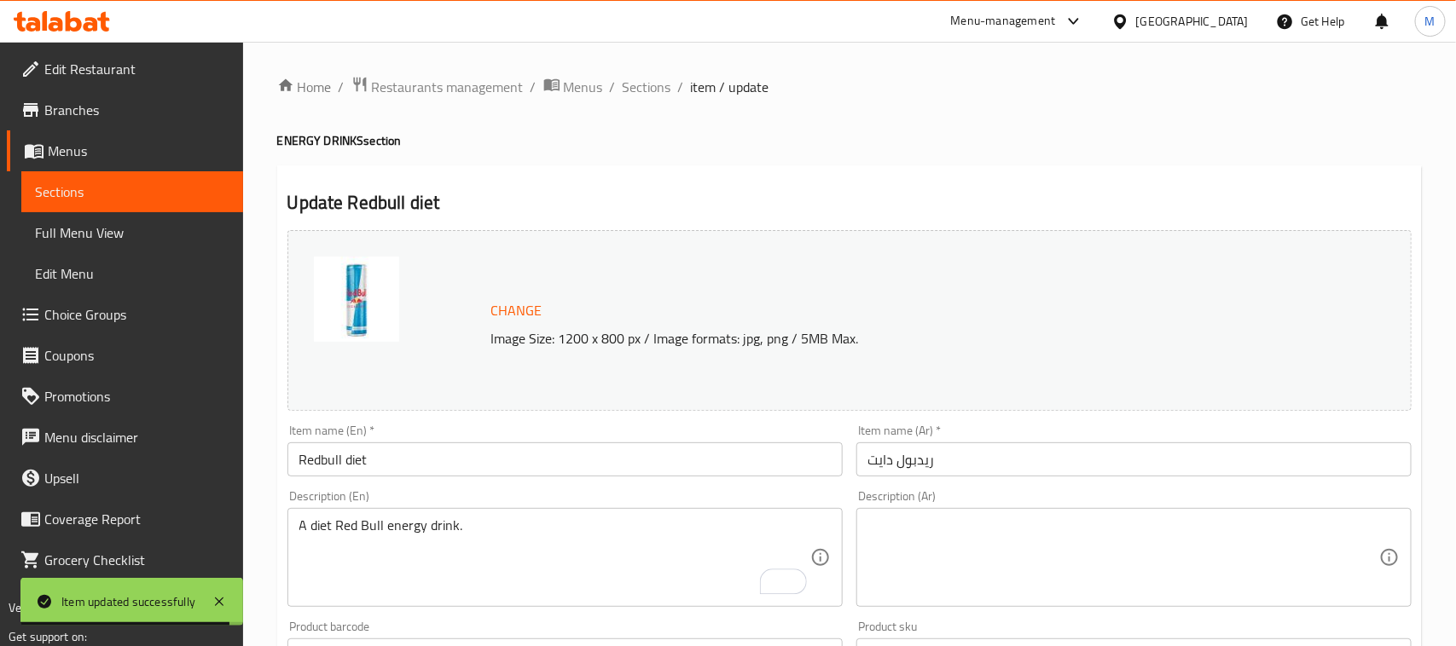
click at [1087, 530] on textarea at bounding box center [1123, 558] width 511 height 81
paste textarea "مشروب طاقة ريد بول دايت."
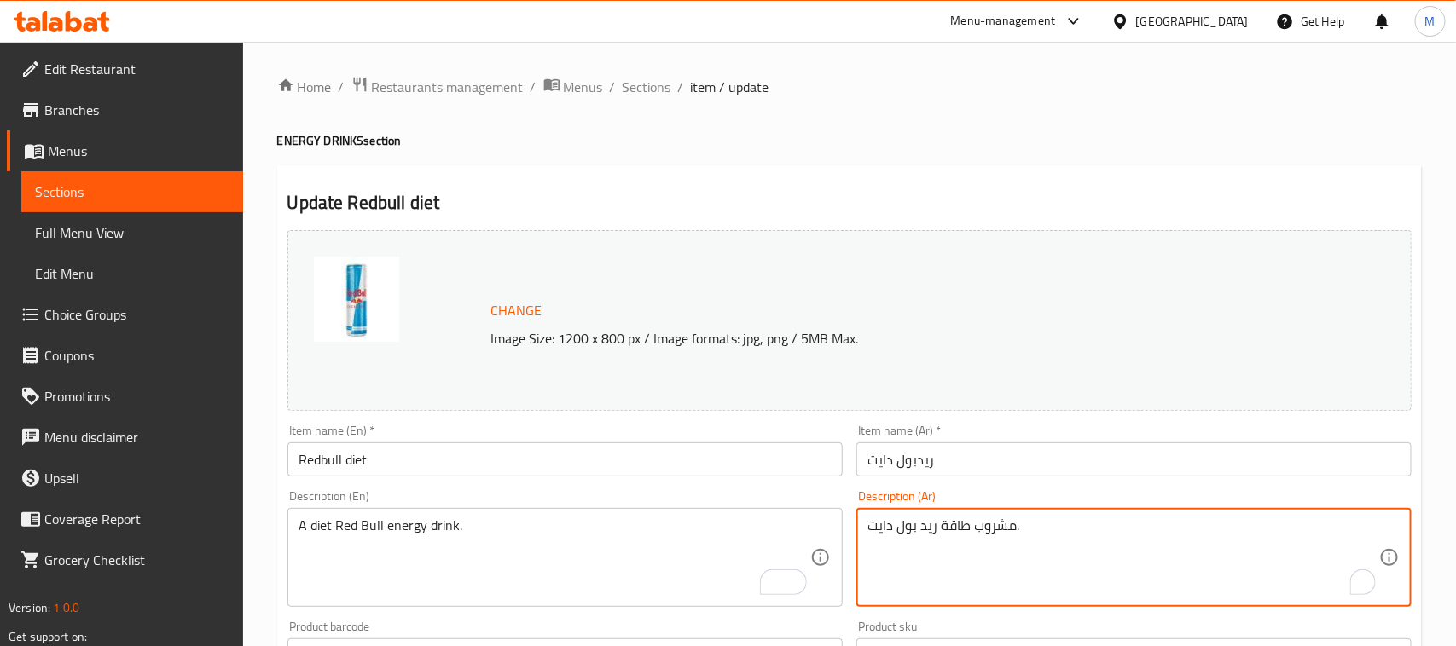
type textarea "مشروب طاقة ريد بول دايت."
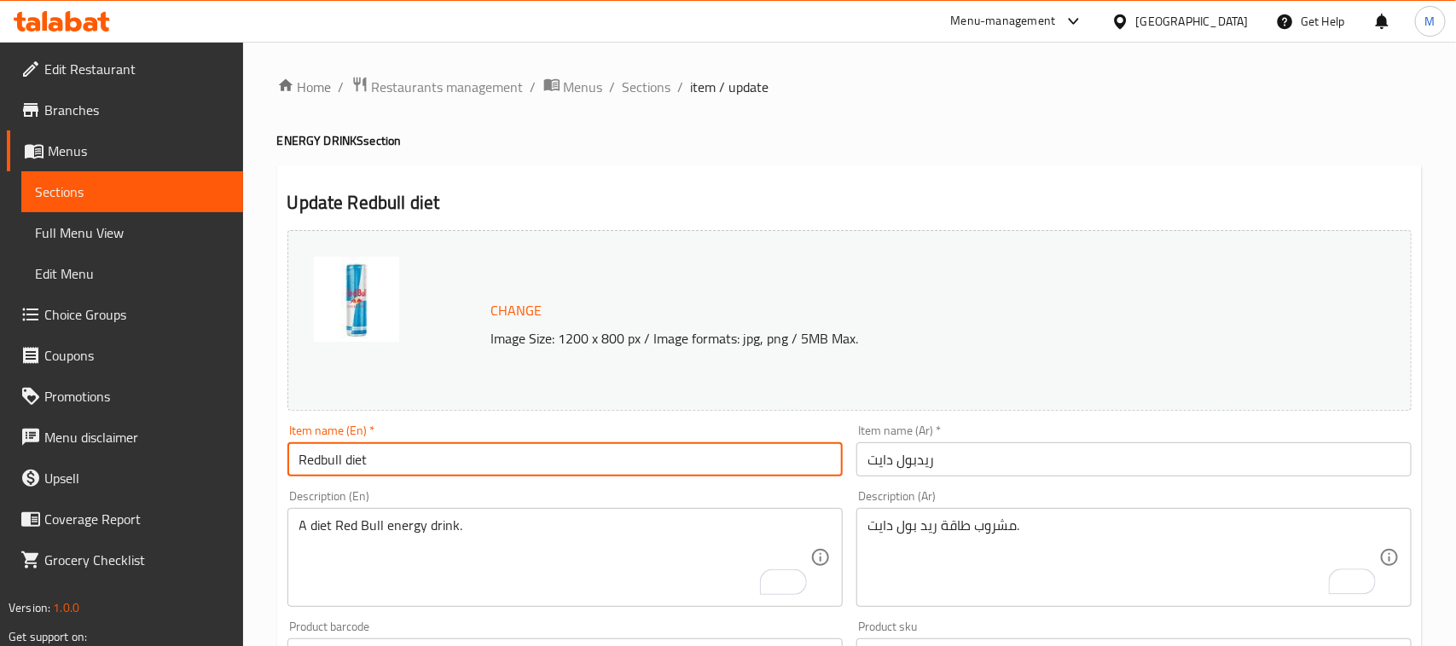
click at [668, 470] on input "Redbull diet" at bounding box center [564, 460] width 555 height 34
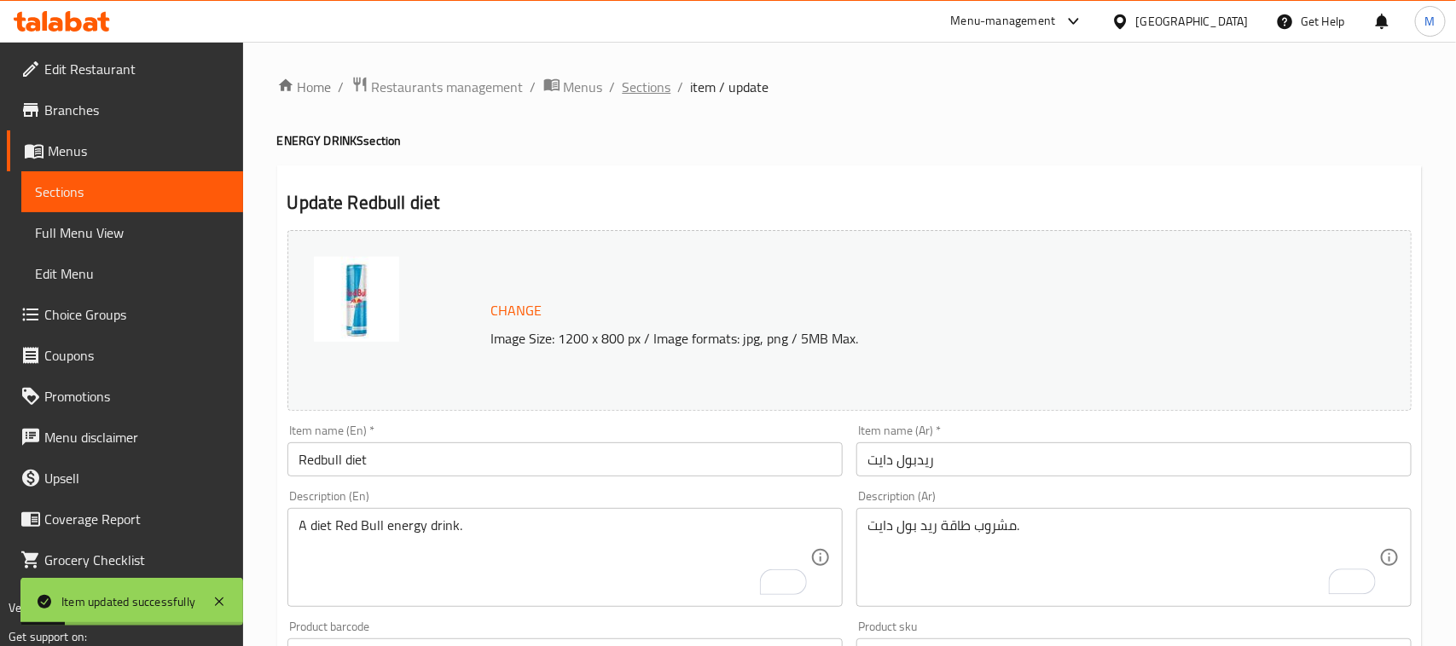
click at [657, 82] on span "Sections" at bounding box center [646, 87] width 49 height 20
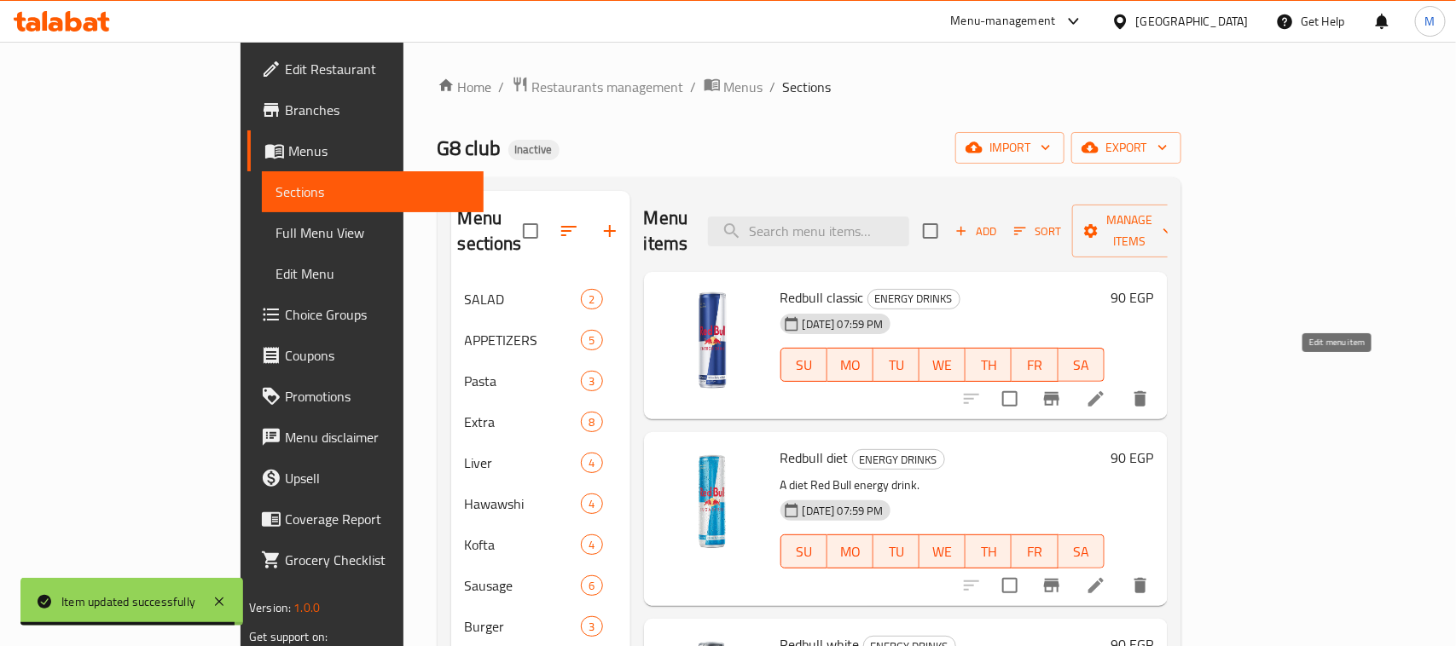
click at [1106, 389] on icon at bounding box center [1095, 399] width 20 height 20
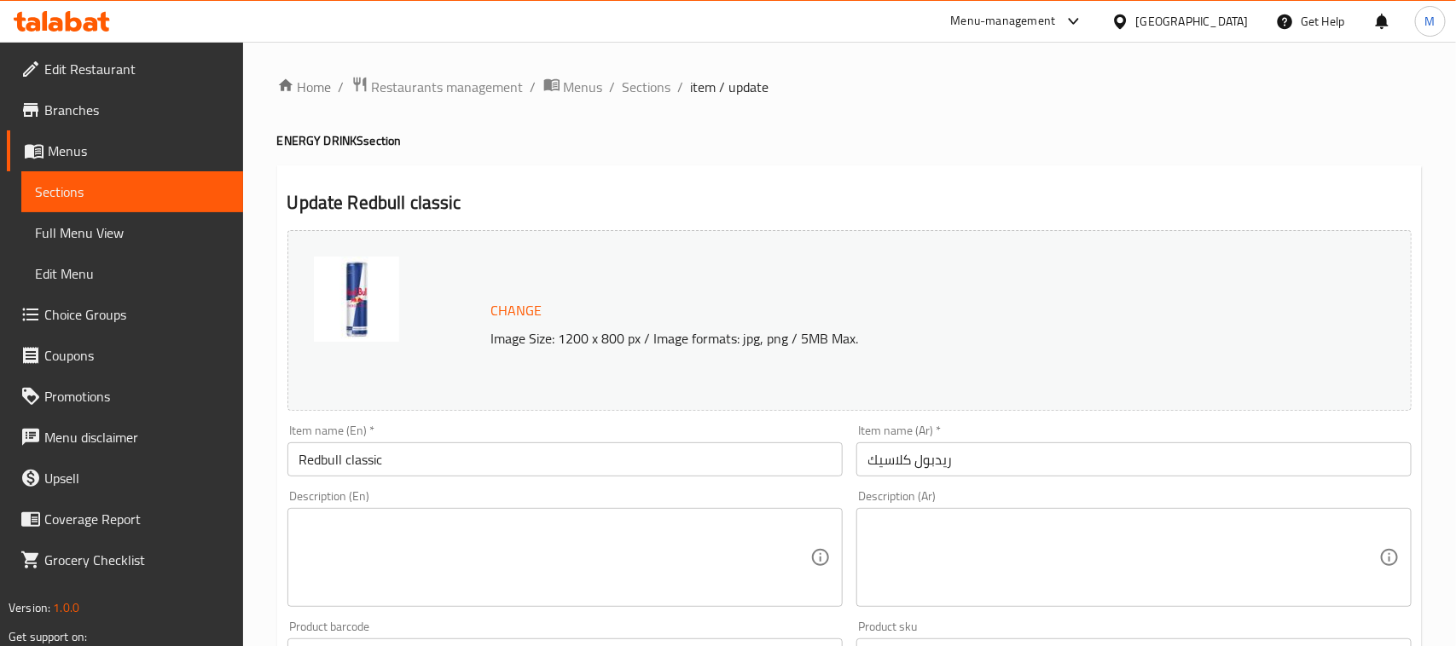
click at [412, 534] on textarea at bounding box center [554, 558] width 511 height 81
paste textarea "A classic Red Bull energy drink."
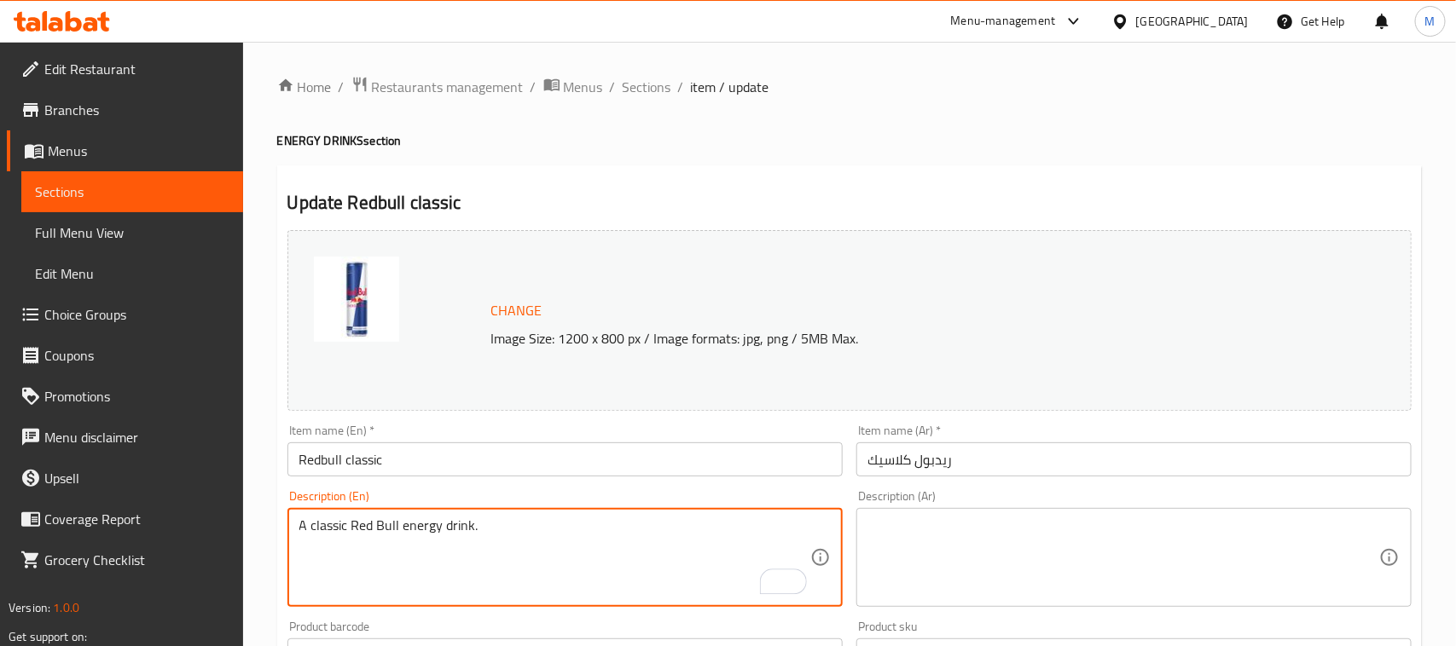
type textarea "A classic Red Bull energy drink."
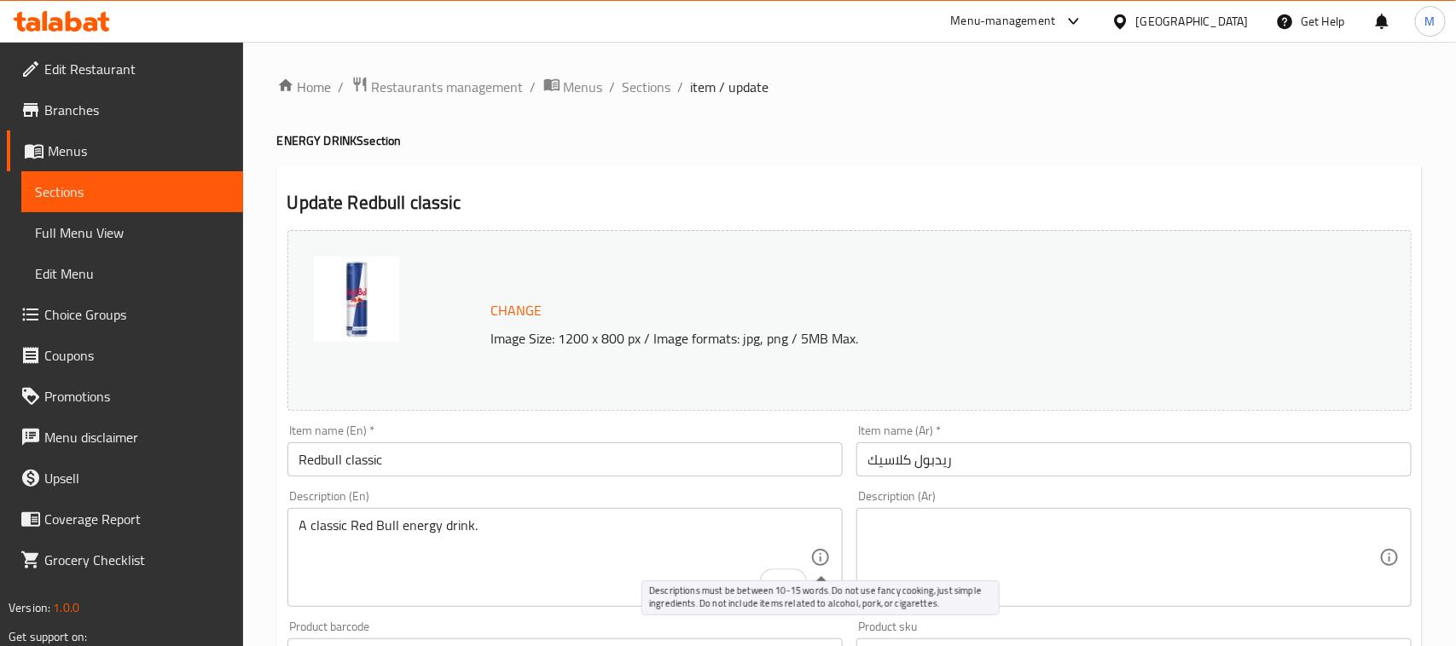
click at [1042, 526] on textarea at bounding box center [1123, 558] width 511 height 81
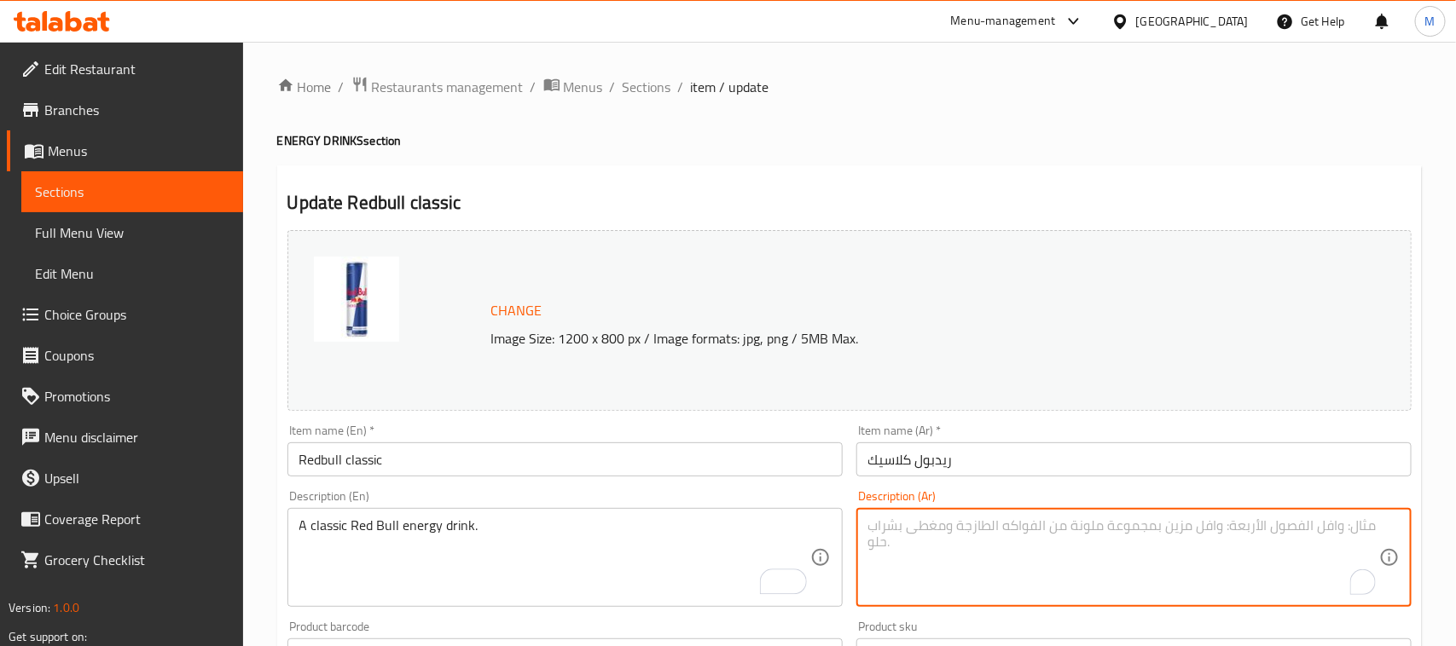
paste textarea "مشروب طاقة ريد [PERSON_NAME]."
type textarea "مشروب طاقة ريد [PERSON_NAME]."
click at [614, 467] on input "Redbull classic" at bounding box center [564, 460] width 555 height 34
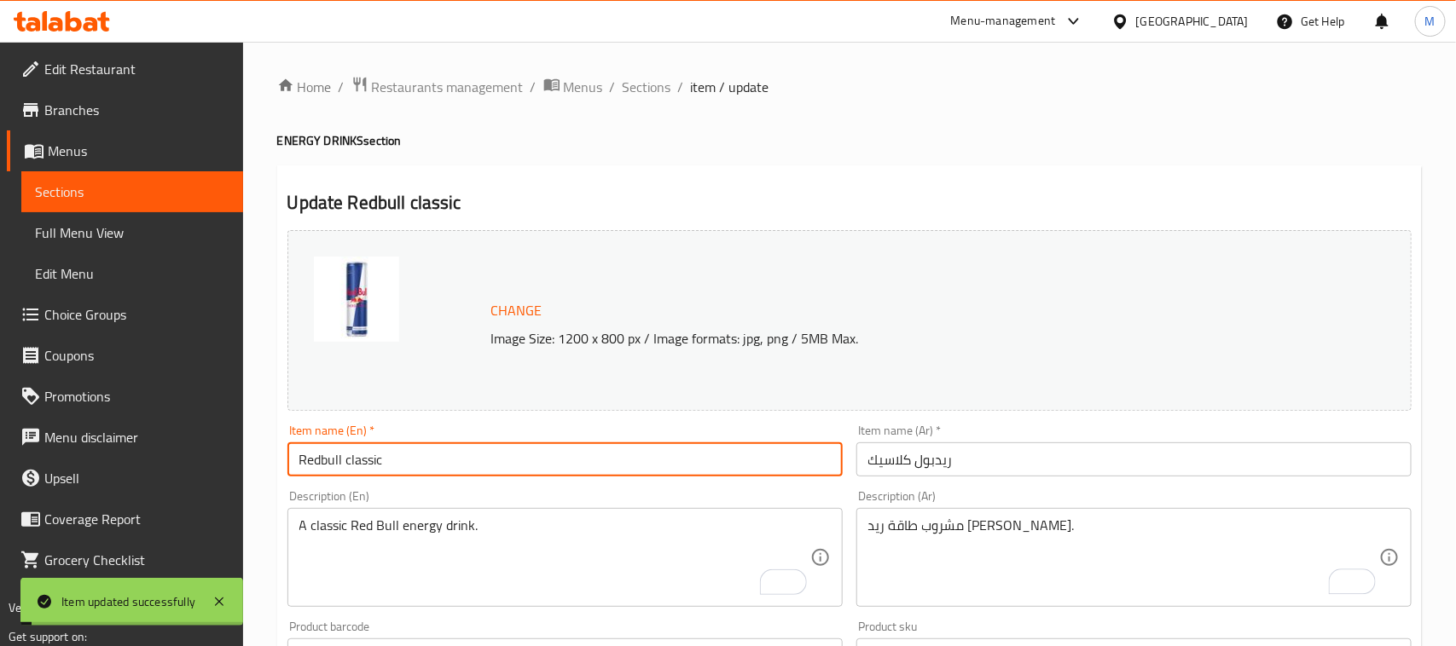
click at [627, 90] on span "Sections" at bounding box center [646, 87] width 49 height 20
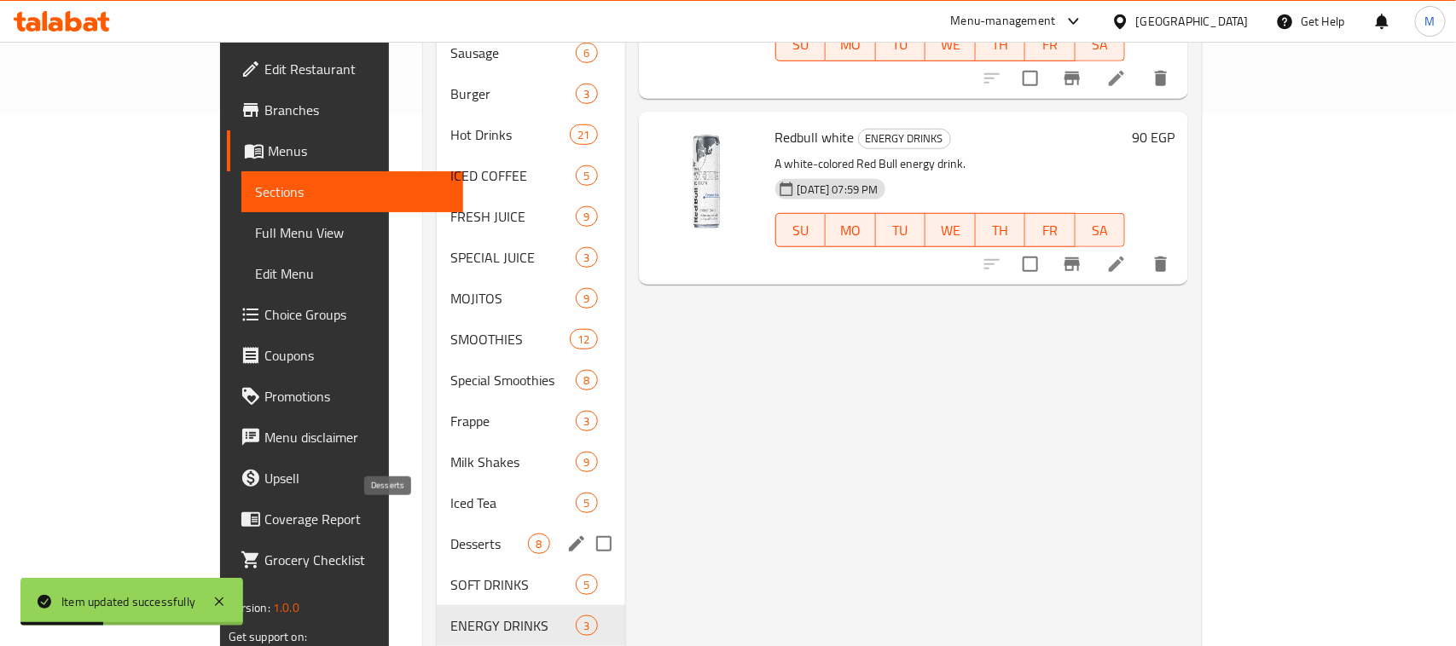
scroll to position [601, 0]
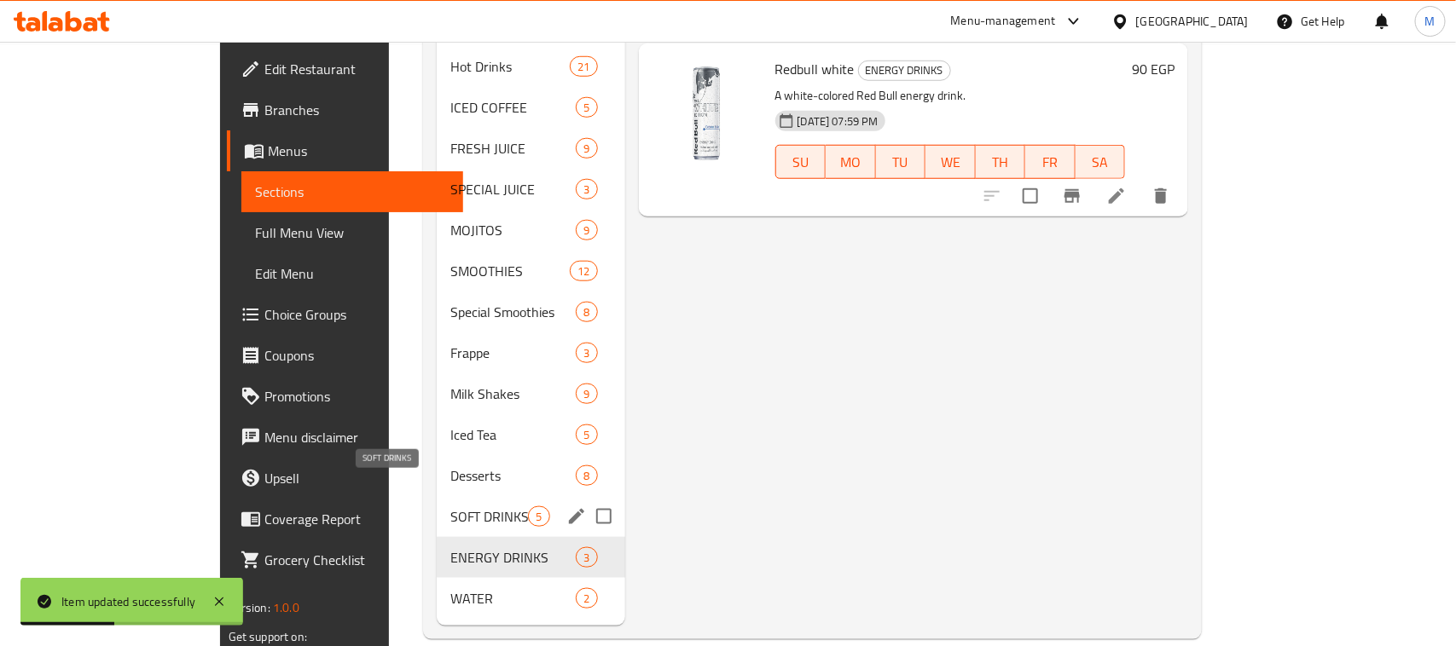
drag, startPoint x: 361, startPoint y: 483, endPoint x: 376, endPoint y: 484, distance: 15.4
click at [450, 507] on span "SOFT DRINKS" at bounding box center [489, 517] width 78 height 20
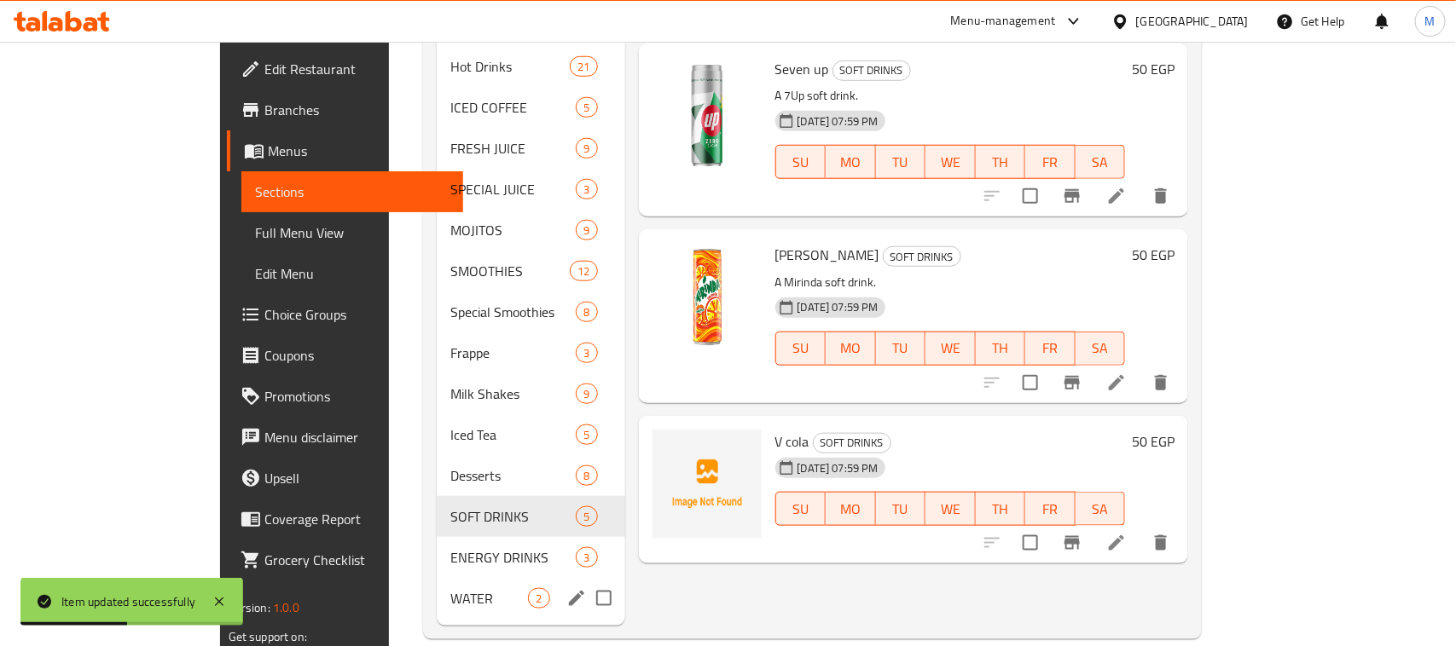
click at [450, 588] on span "WATER" at bounding box center [489, 598] width 78 height 20
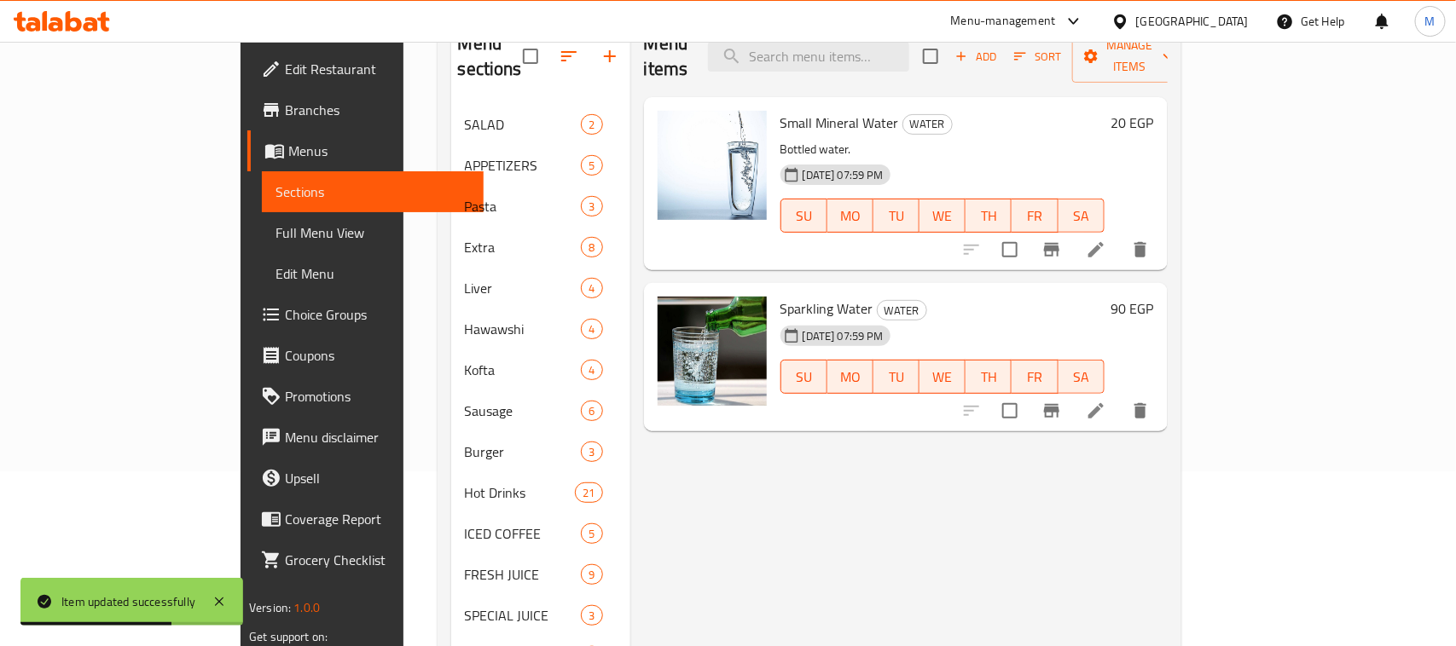
scroll to position [68, 0]
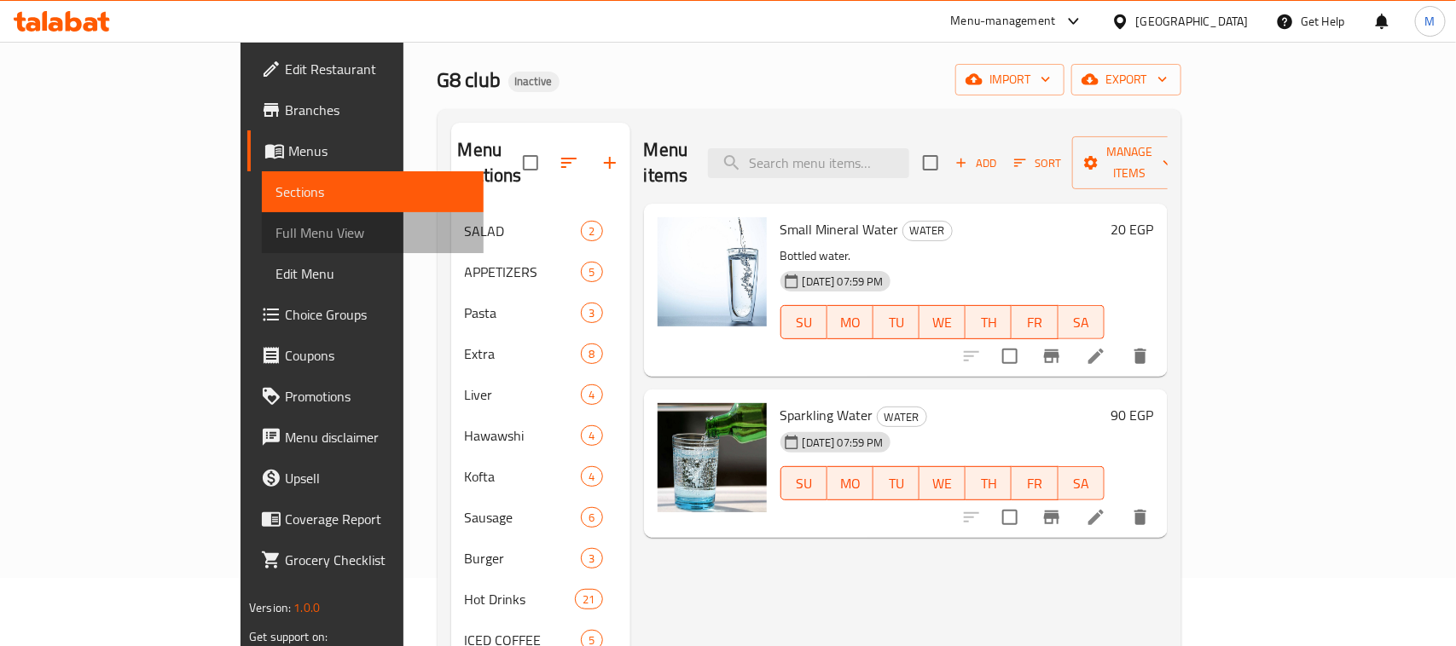
click at [275, 229] on span "Full Menu View" at bounding box center [372, 233] width 194 height 20
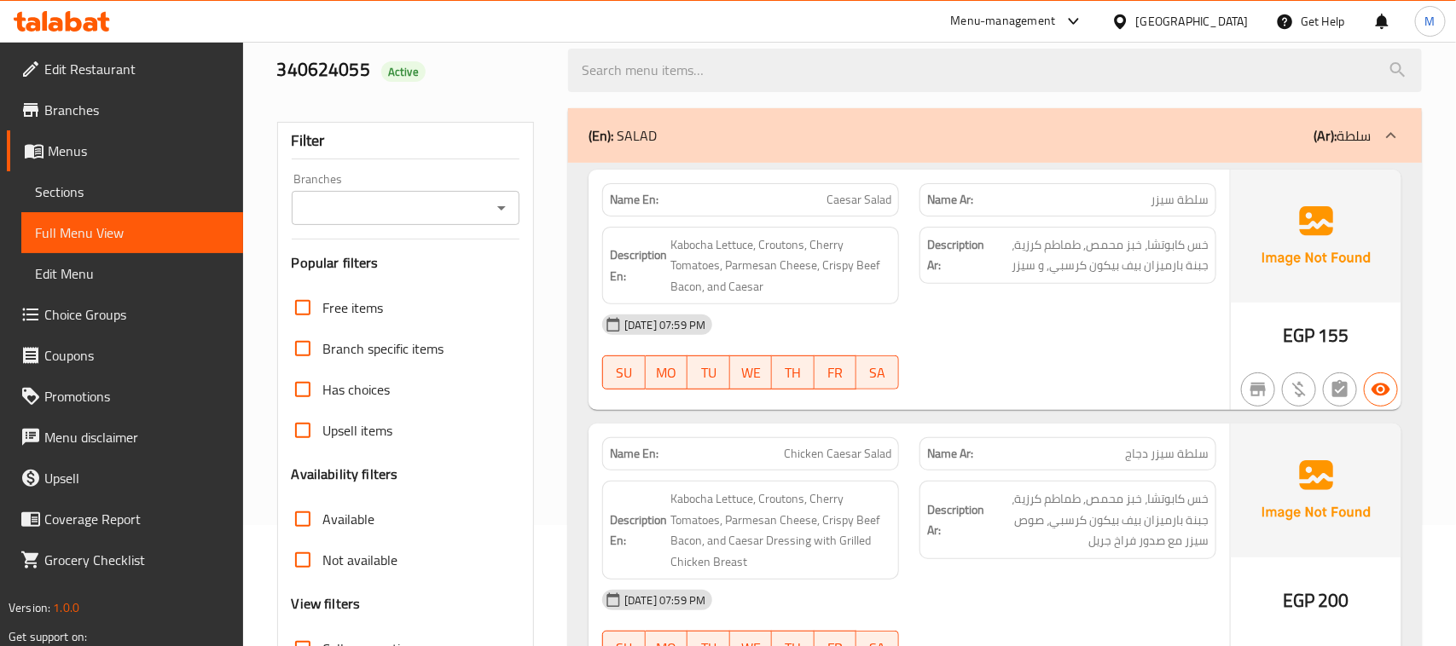
scroll to position [281, 0]
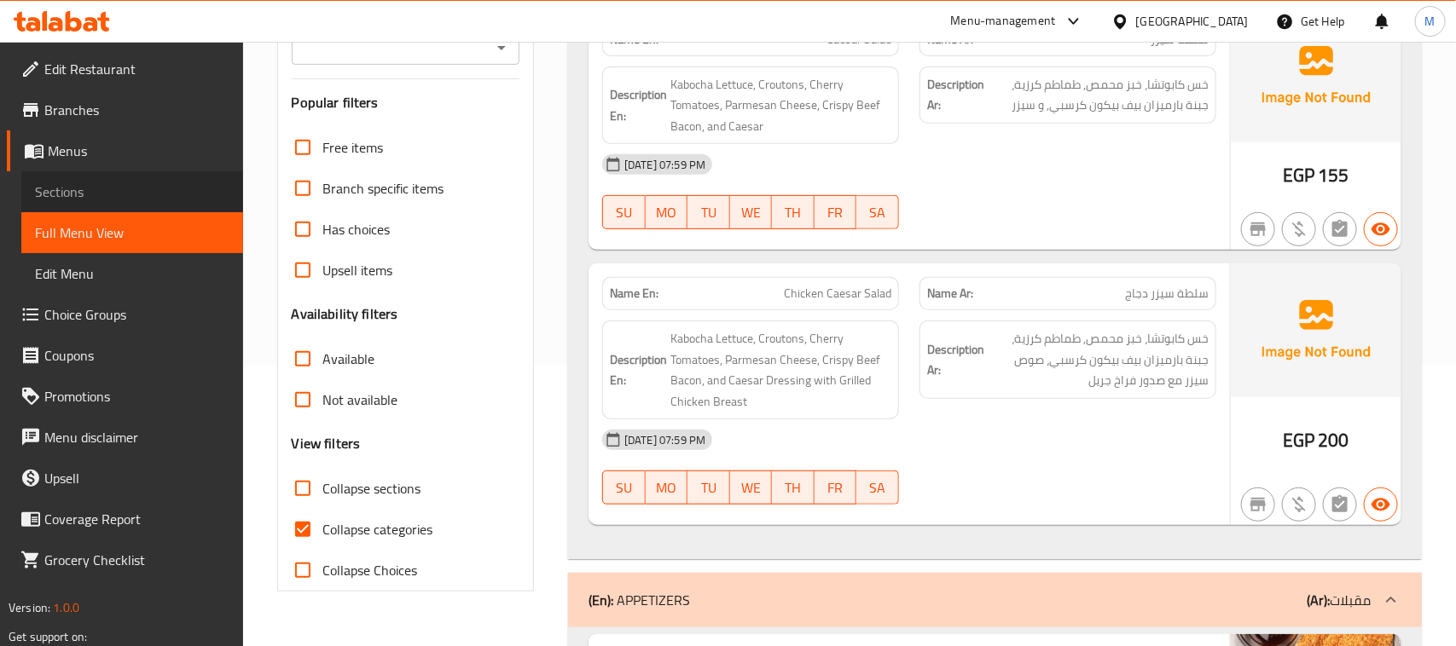
click at [99, 184] on span "Sections" at bounding box center [132, 192] width 194 height 20
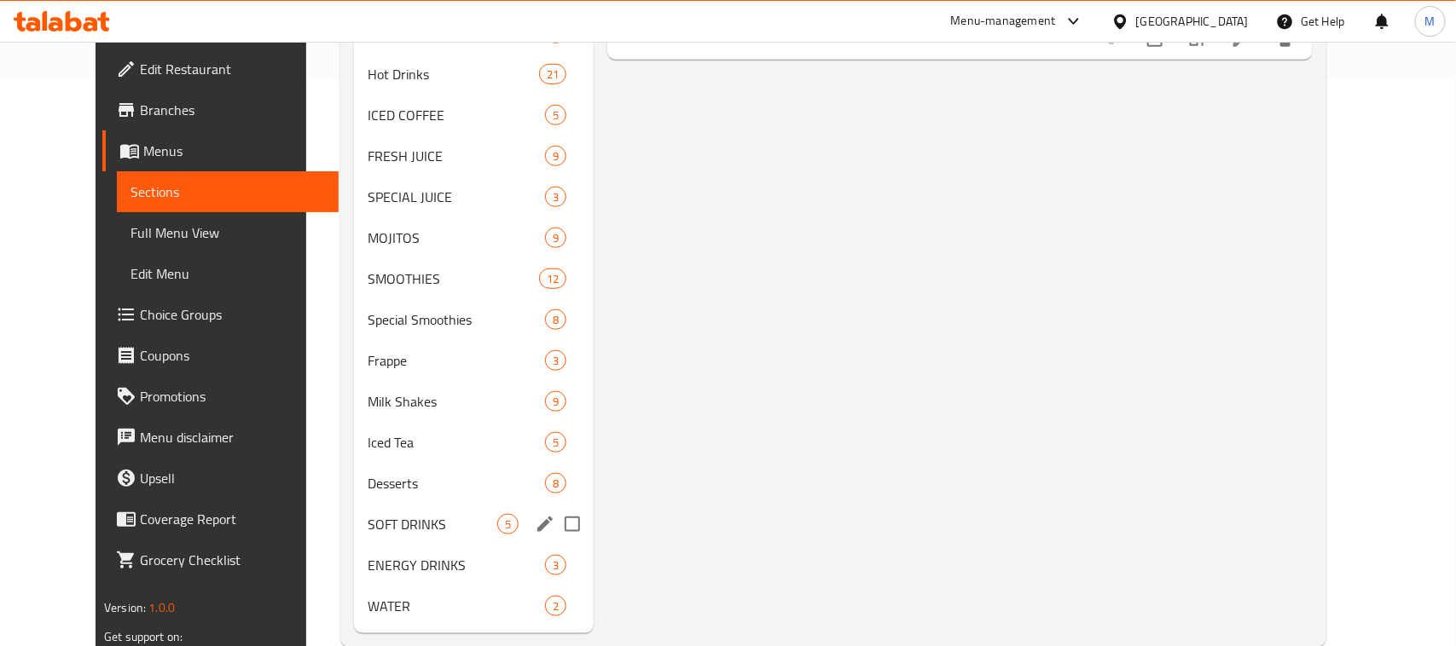
scroll to position [601, 0]
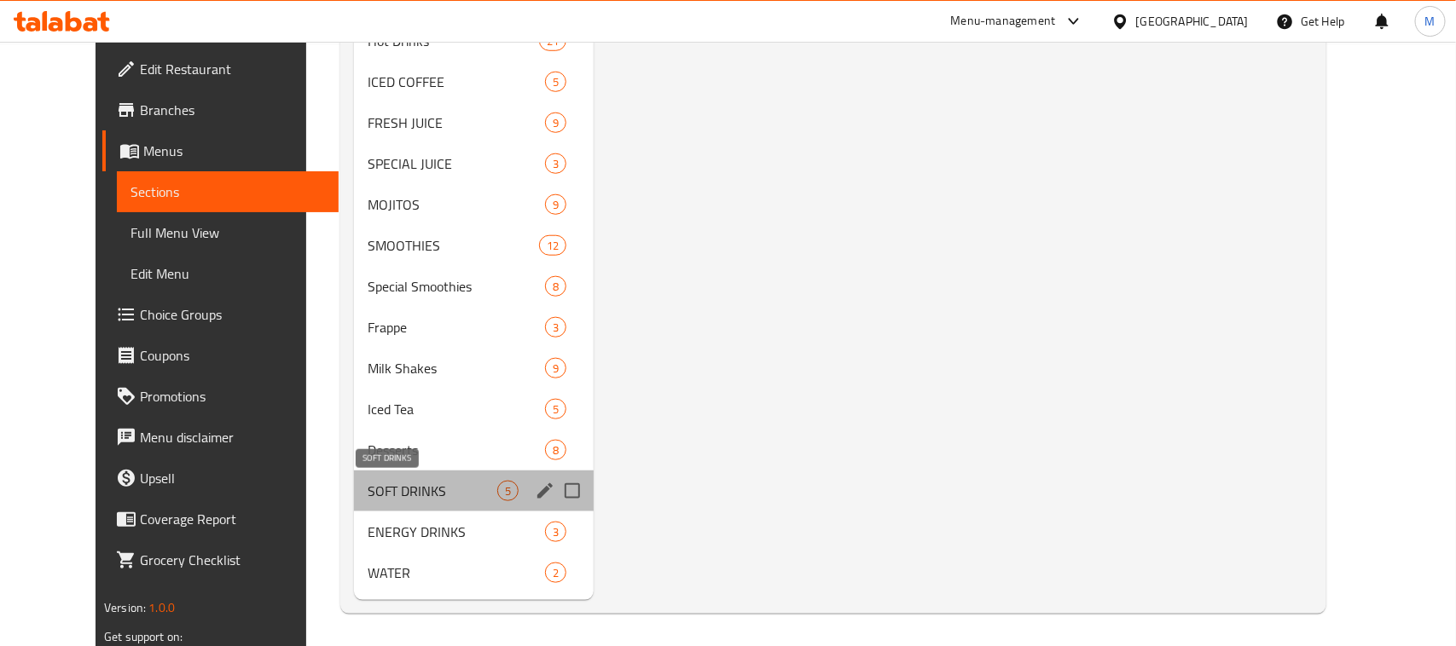
click at [368, 491] on span "SOFT DRINKS" at bounding box center [433, 491] width 130 height 20
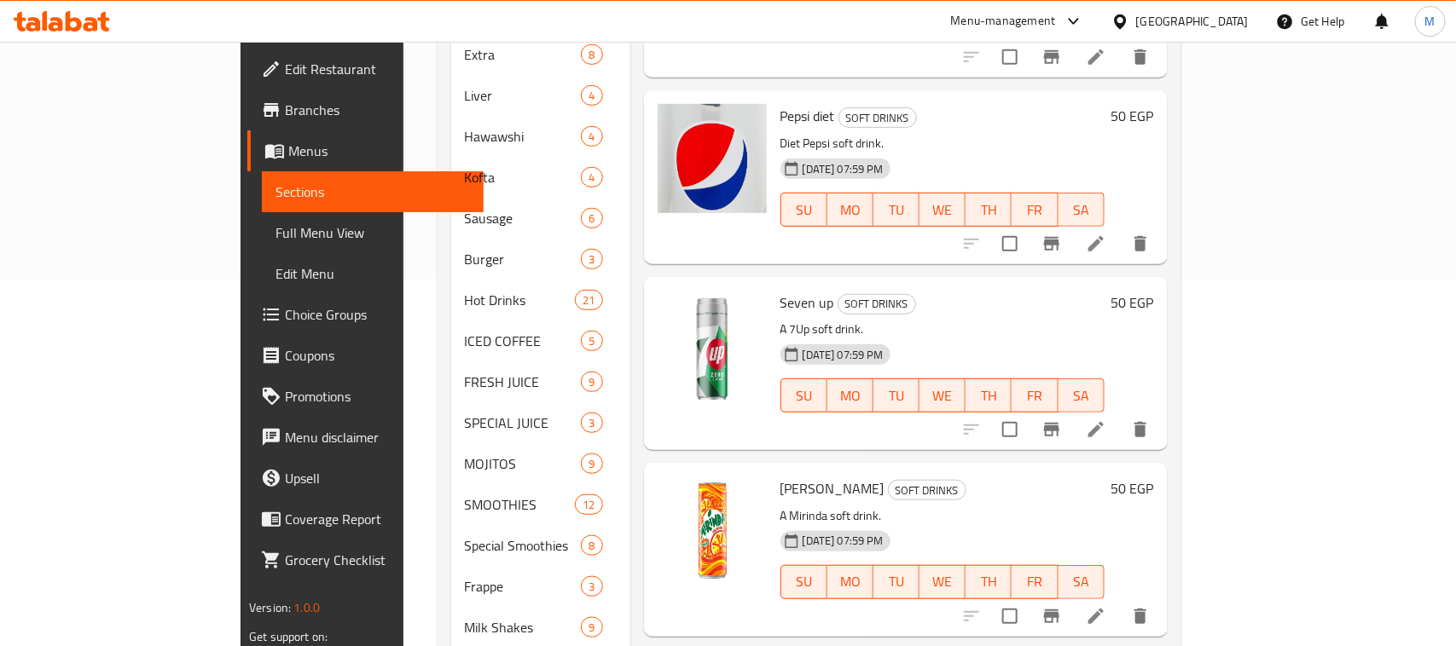
scroll to position [388, 0]
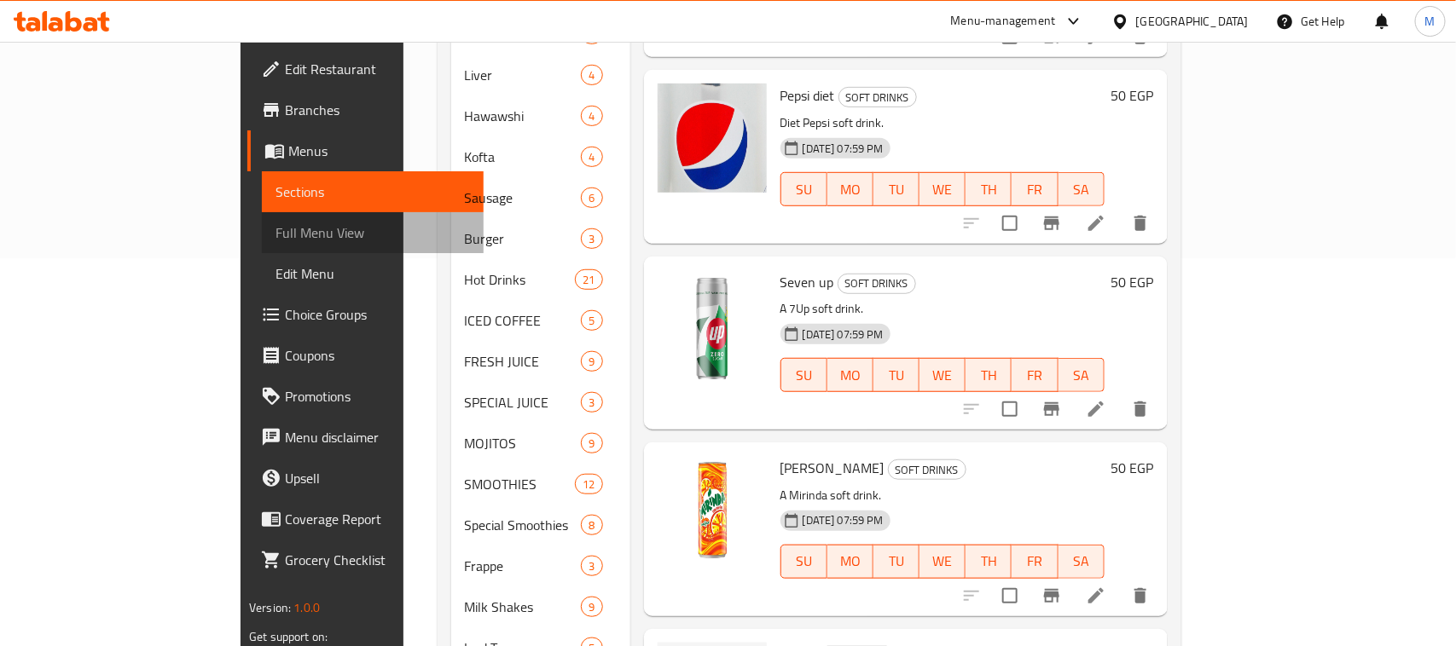
click at [262, 220] on link "Full Menu View" at bounding box center [373, 232] width 222 height 41
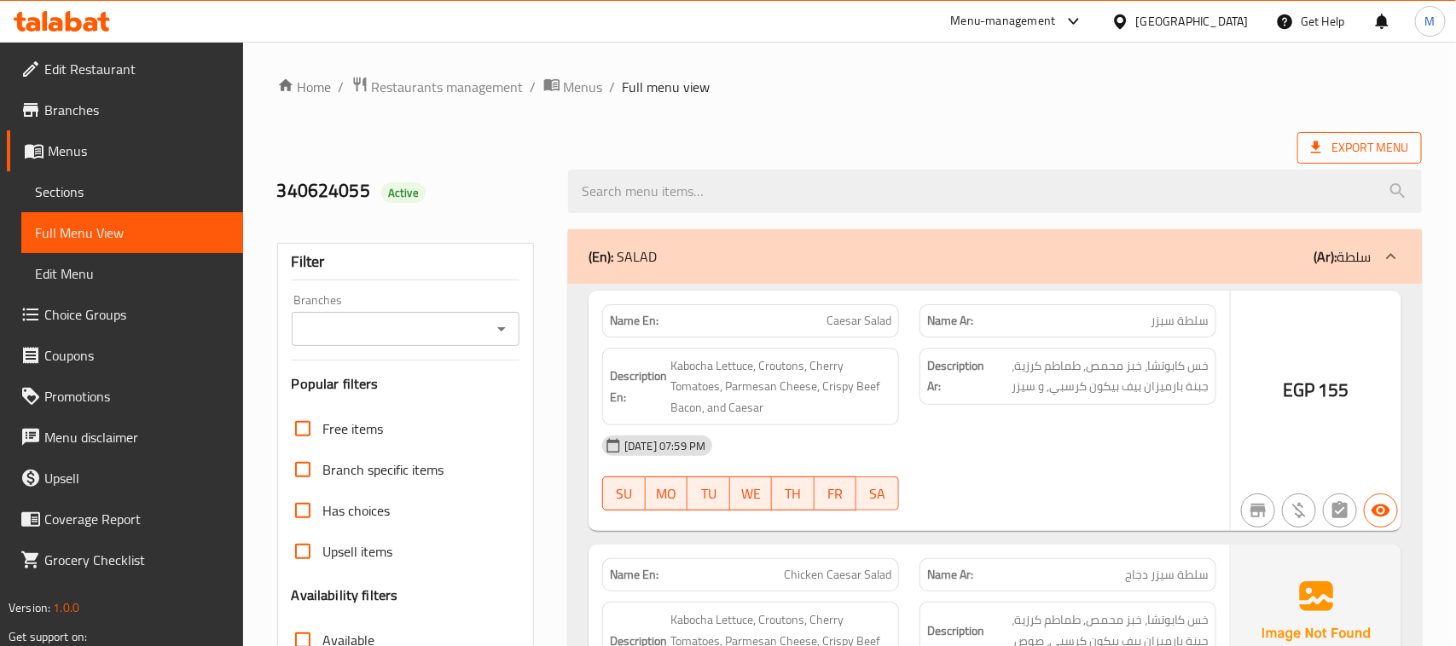
click at [1360, 145] on span "Export Menu" at bounding box center [1359, 147] width 97 height 21
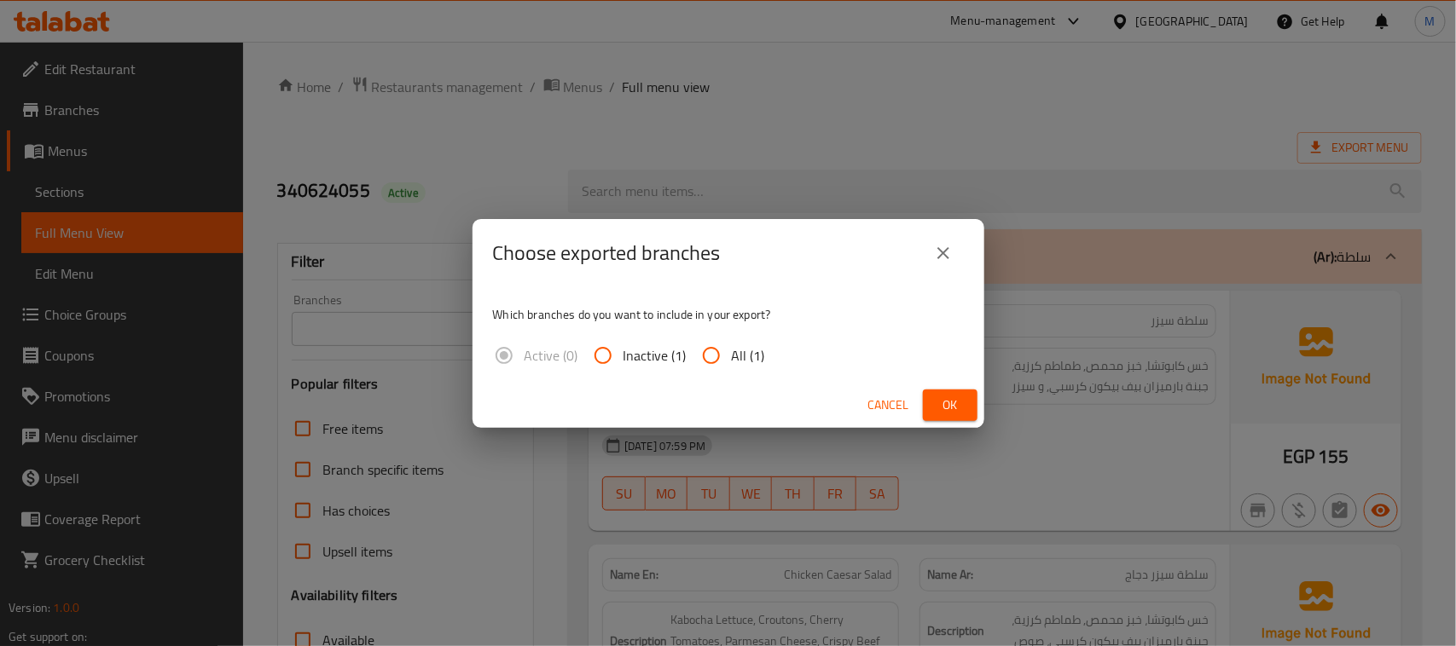
click at [722, 354] on input "All (1)" at bounding box center [711, 355] width 41 height 41
radio input "true"
click at [939, 408] on span "Ok" at bounding box center [949, 405] width 27 height 21
